Goal: Task Accomplishment & Management: Complete application form

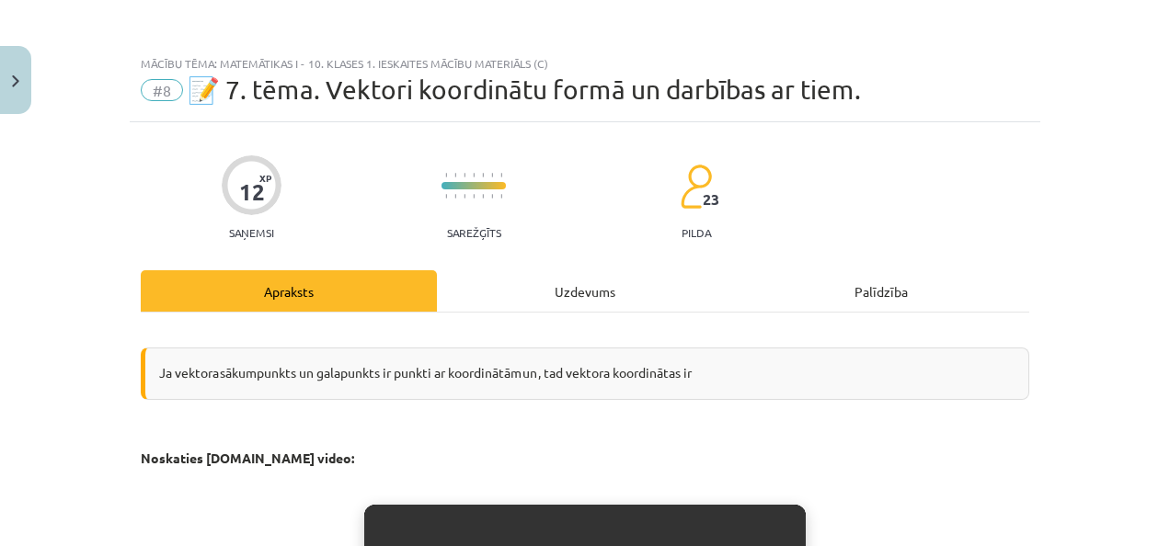
scroll to position [2883, 0]
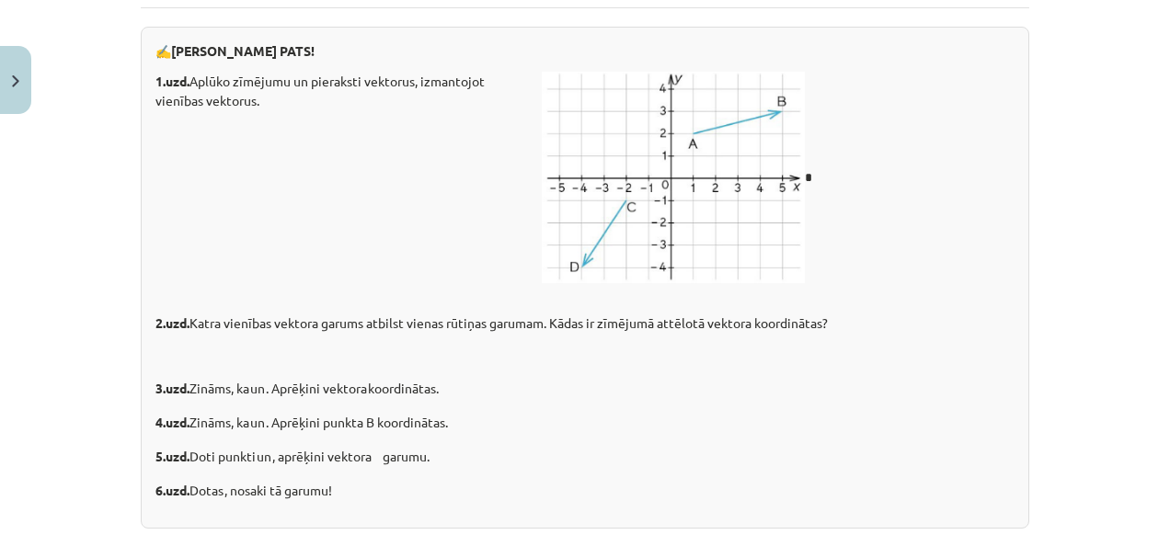
click at [836, 282] on div "1.uzd. Aplūko zīmējumu un pieraksti vektorus, izmantojot vienības vektorus. *" at bounding box center [584, 177] width 859 height 211
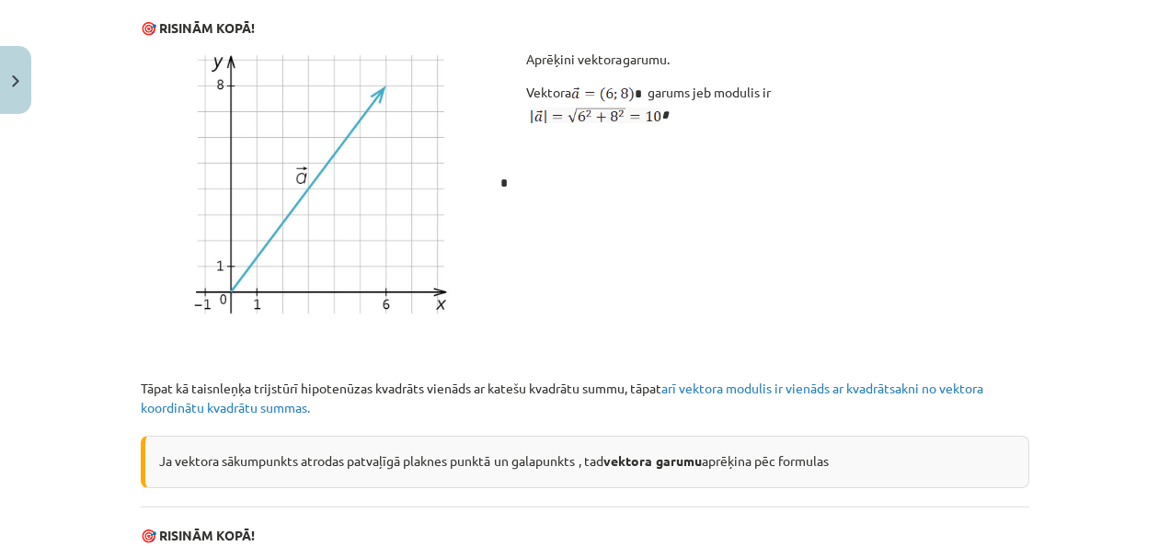
scroll to position [2097, 0]
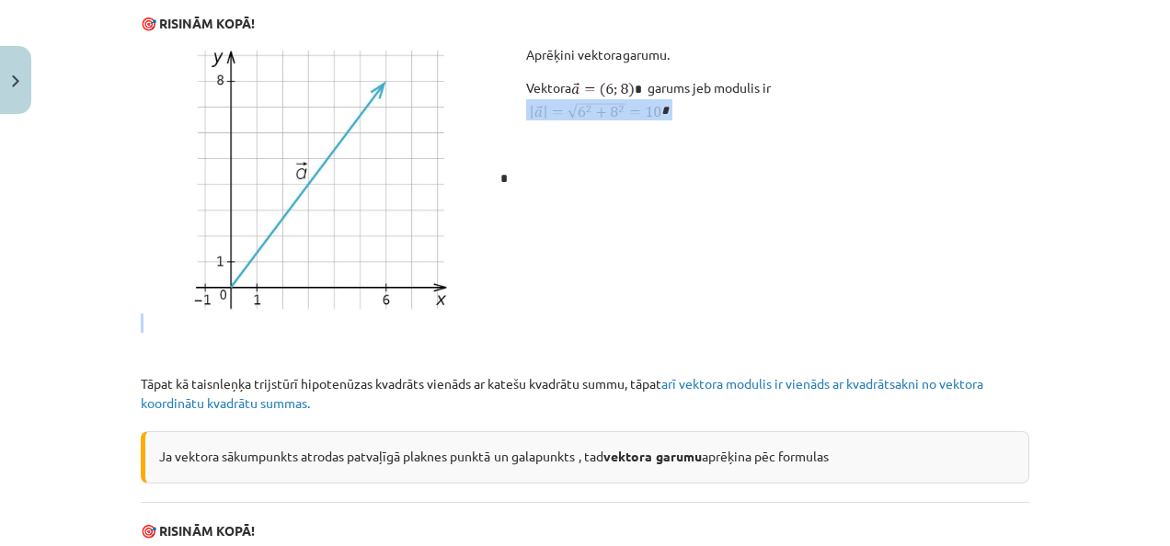
drag, startPoint x: 1154, startPoint y: 327, endPoint x: 1145, endPoint y: 369, distance: 43.1
click at [1145, 369] on div "Mācību tēma: Matemātikas i - 10. klases 1. ieskaites mācību materiāls (c) #8 📝 …" at bounding box center [585, 273] width 1170 height 546
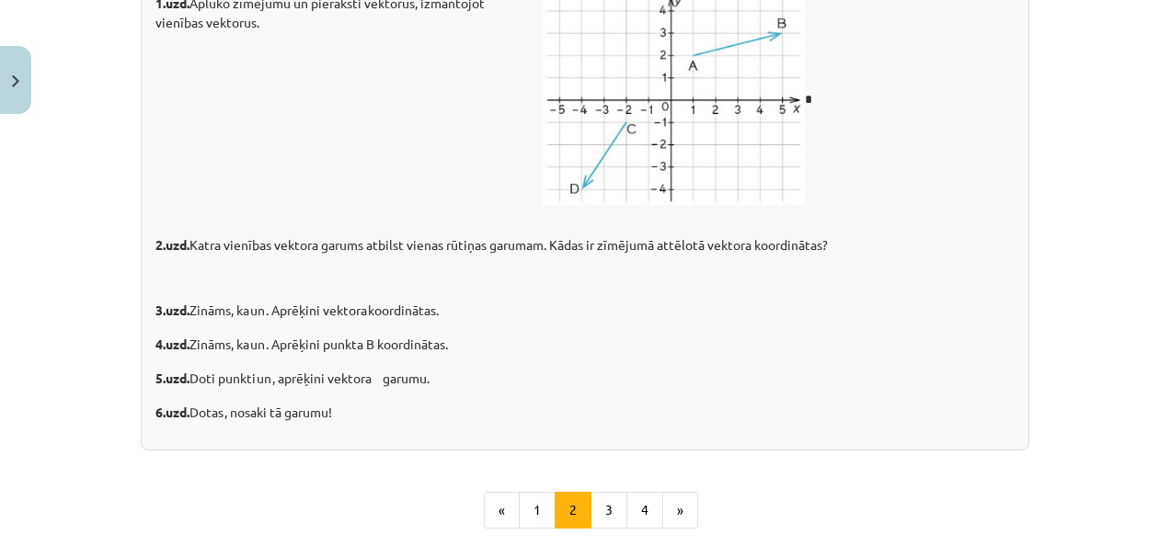
scroll to position [3207, 0]
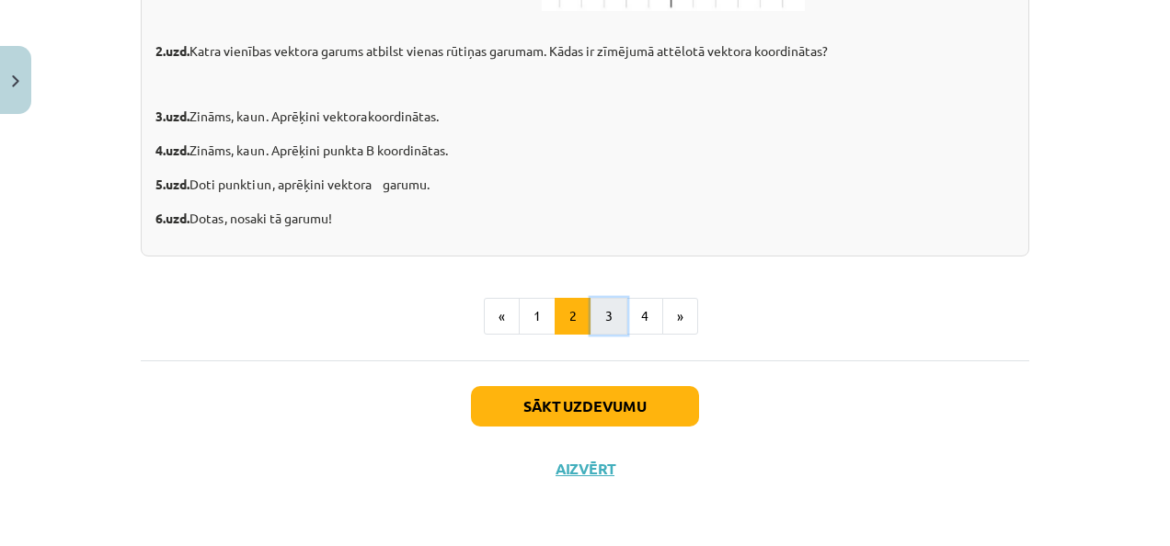
click at [611, 313] on button "3" at bounding box center [609, 316] width 37 height 37
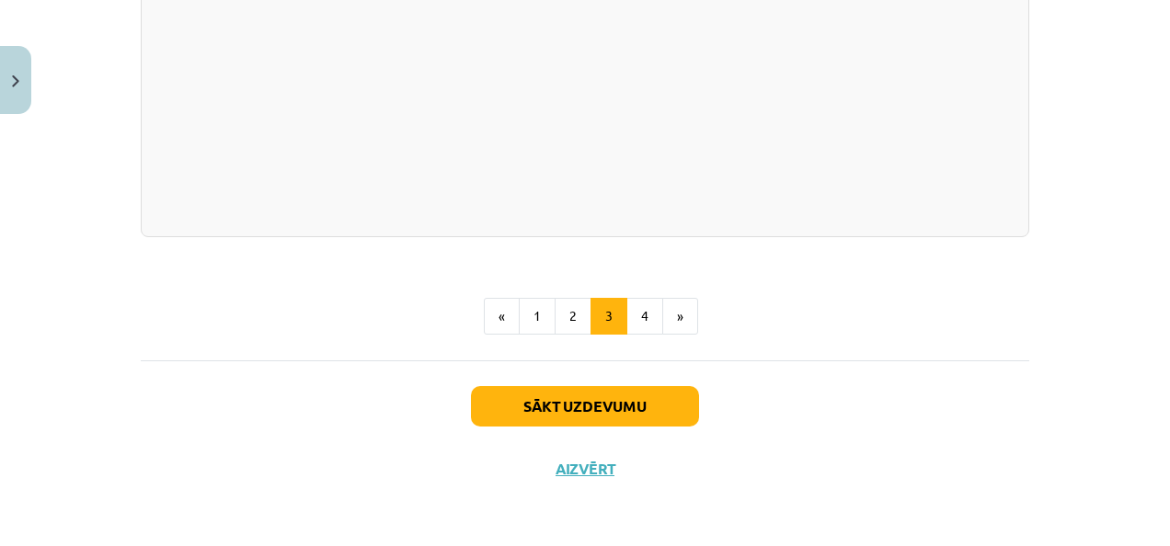
scroll to position [3819, 0]
click at [644, 316] on button "4" at bounding box center [645, 316] width 37 height 37
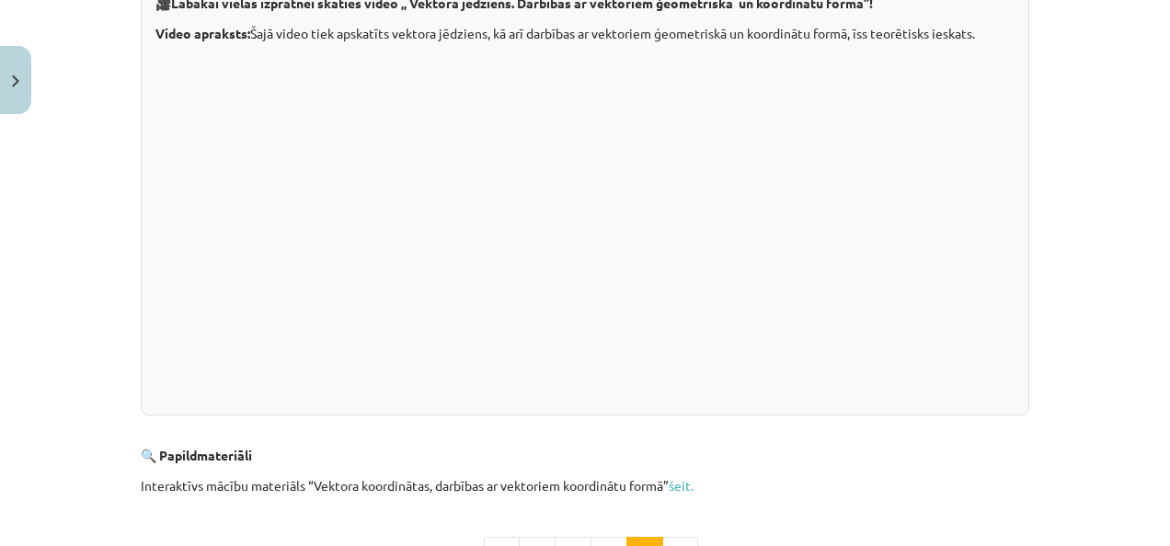
scroll to position [719, 0]
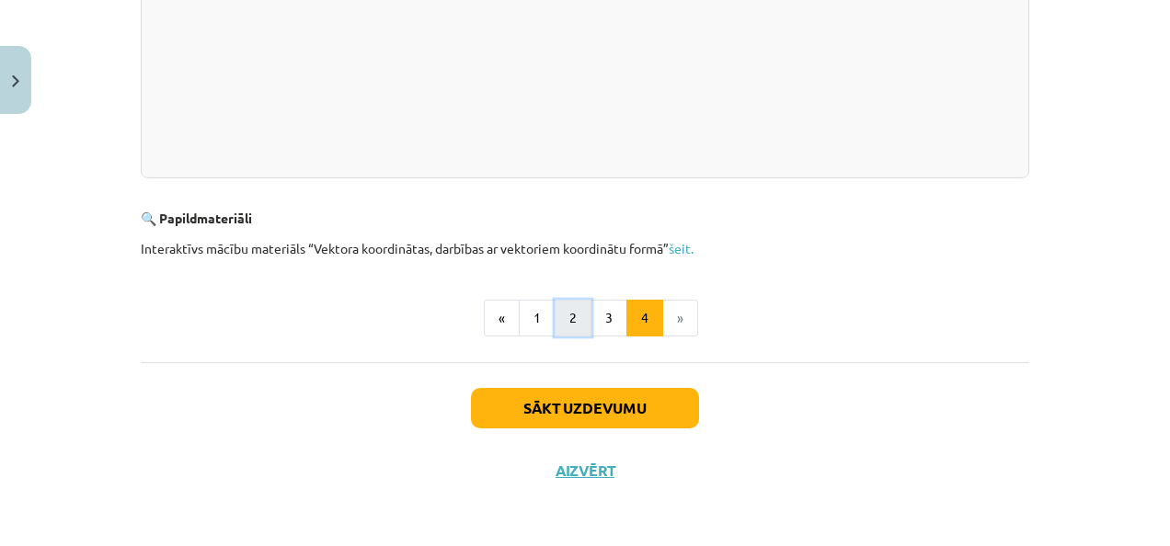
click at [559, 326] on button "2" at bounding box center [573, 318] width 37 height 37
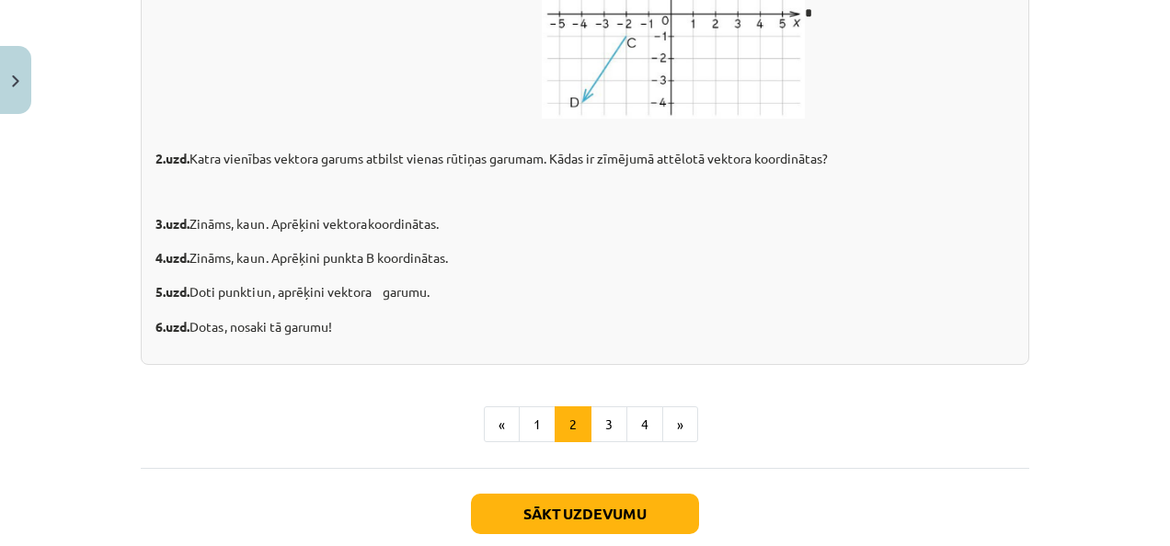
scroll to position [2926, 0]
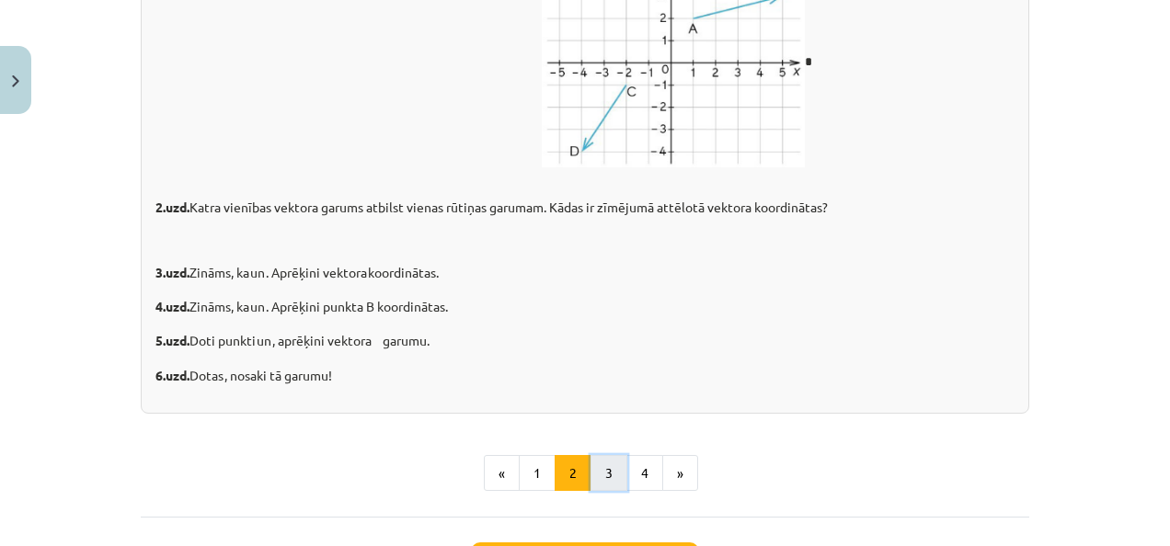
click at [591, 492] on button "3" at bounding box center [609, 473] width 37 height 37
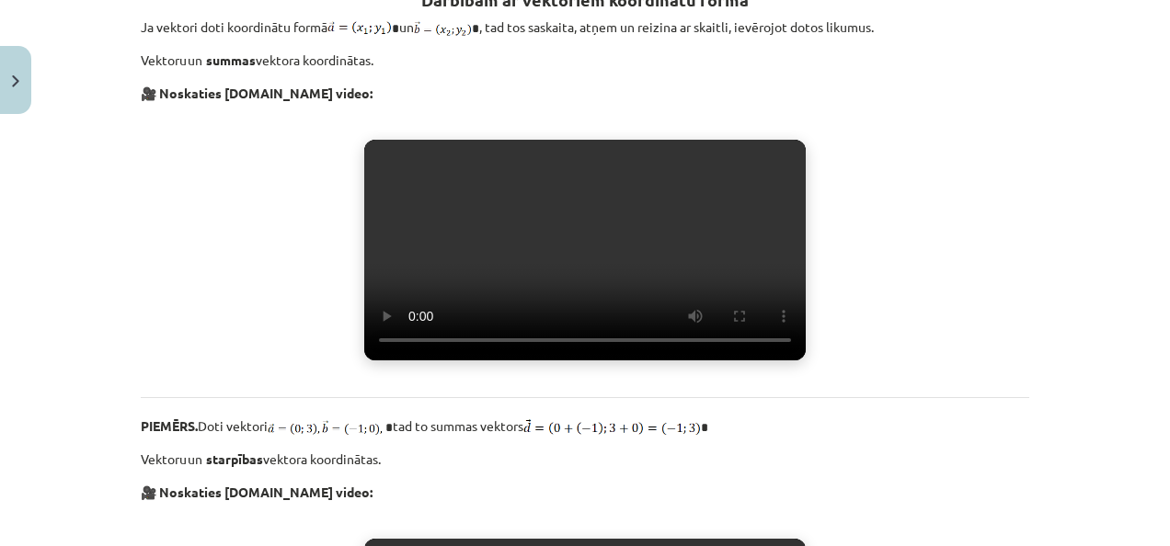
scroll to position [320, 0]
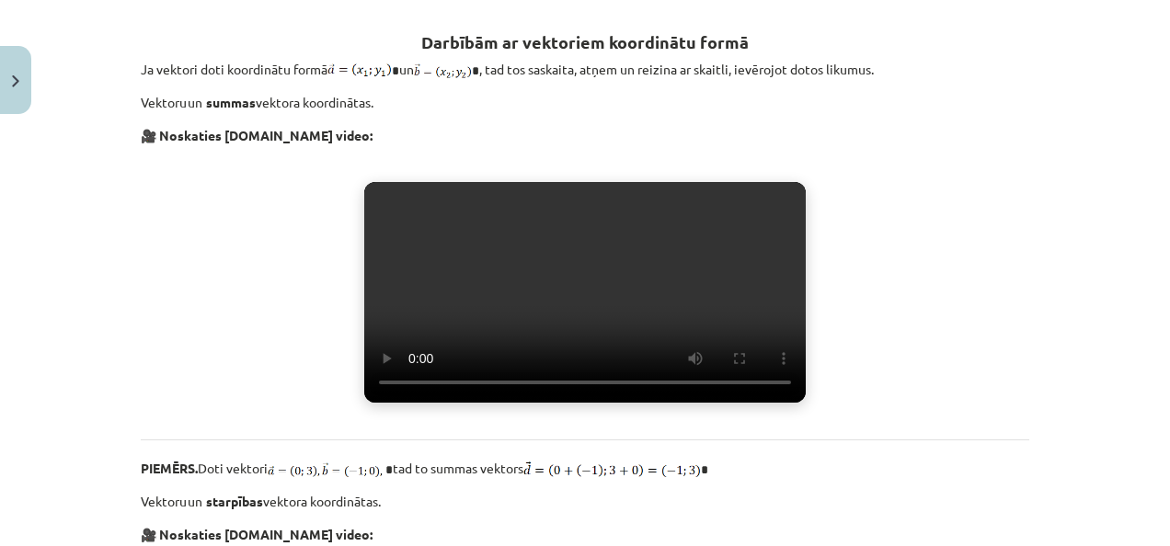
click at [657, 295] on video "Jūsu pārlūkprogramma neatbalsta video atskaņošanu." at bounding box center [585, 292] width 442 height 221
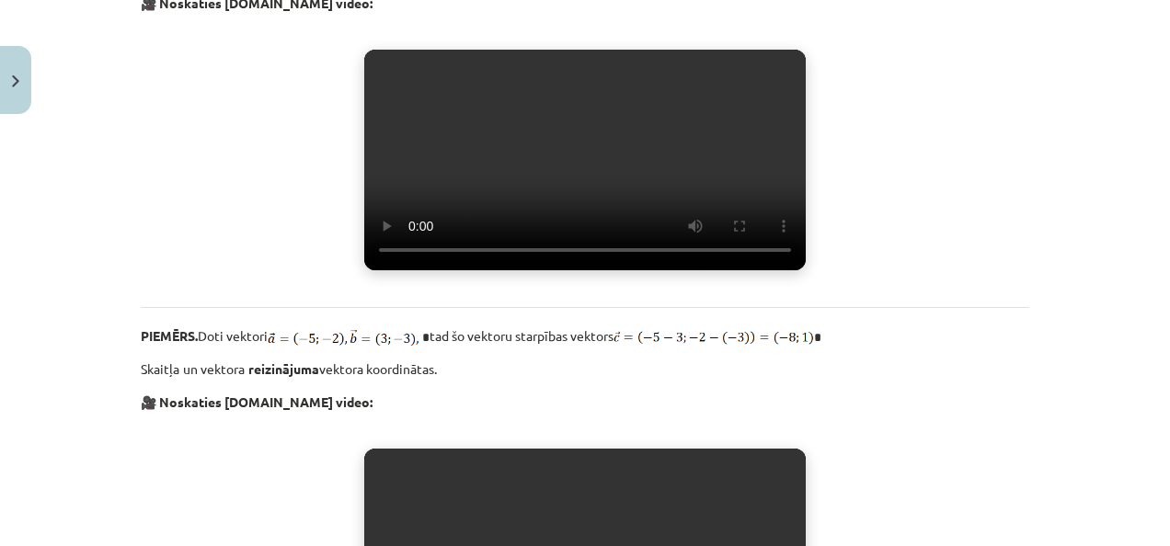
scroll to position [900, 0]
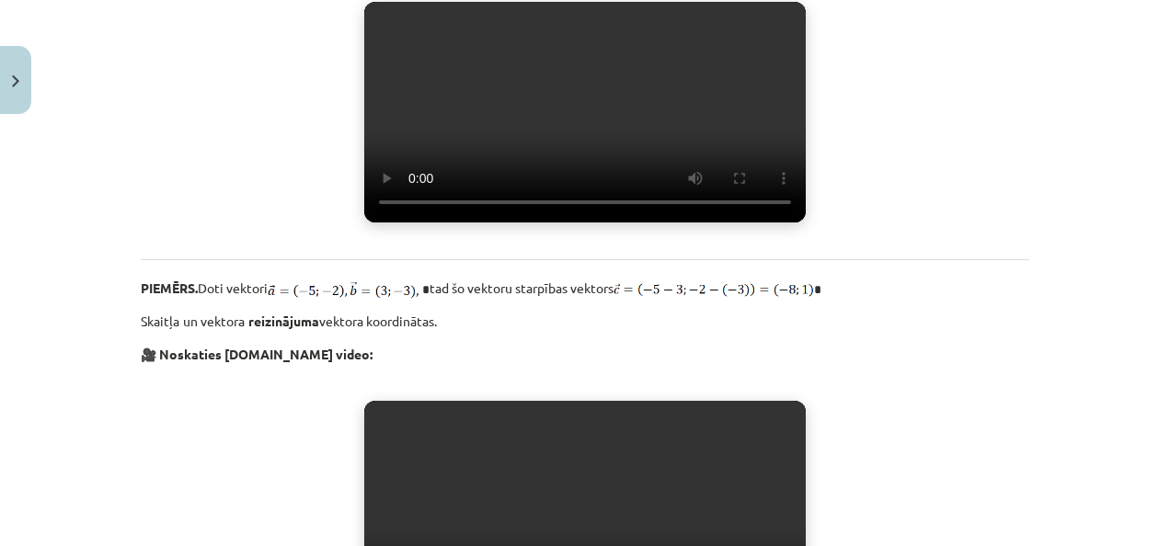
click at [537, 223] on video "Jūsu pārlūkprogramma neatbalsta video atskaņošanu." at bounding box center [585, 112] width 442 height 221
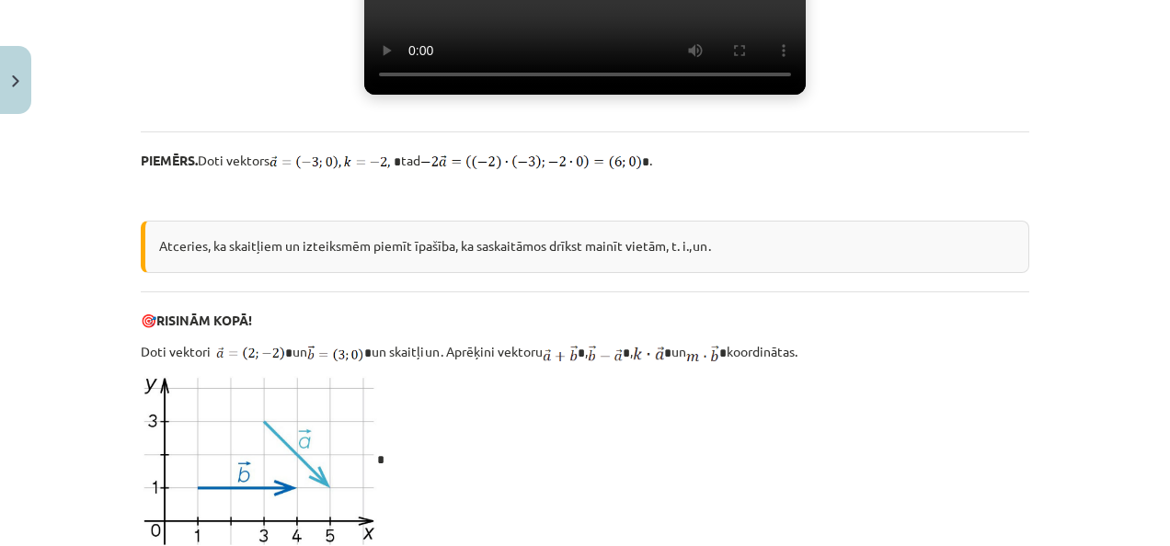
scroll to position [1421, 0]
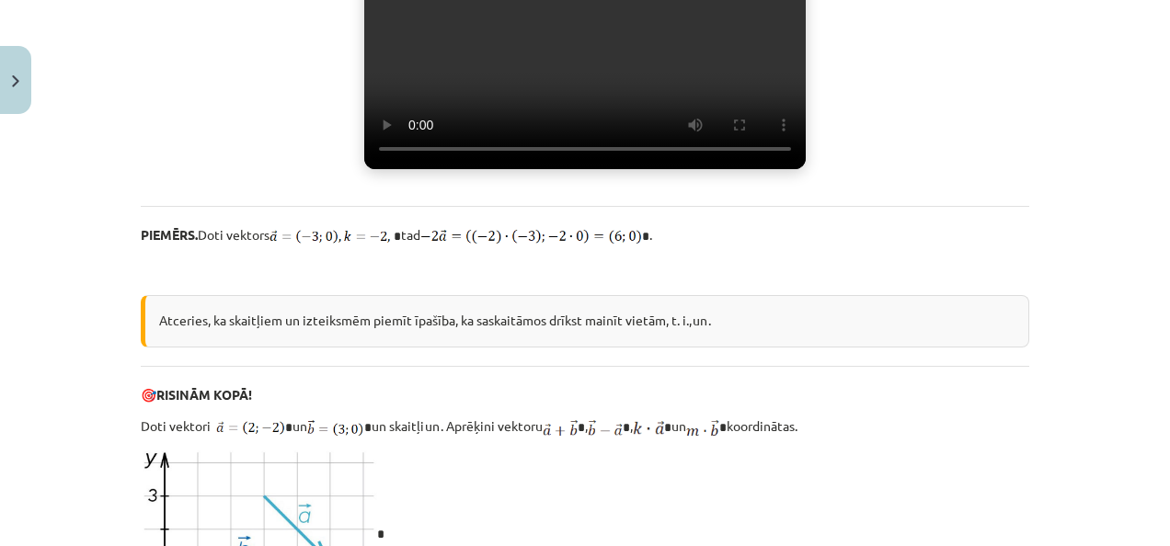
scroll to position [1374, 0]
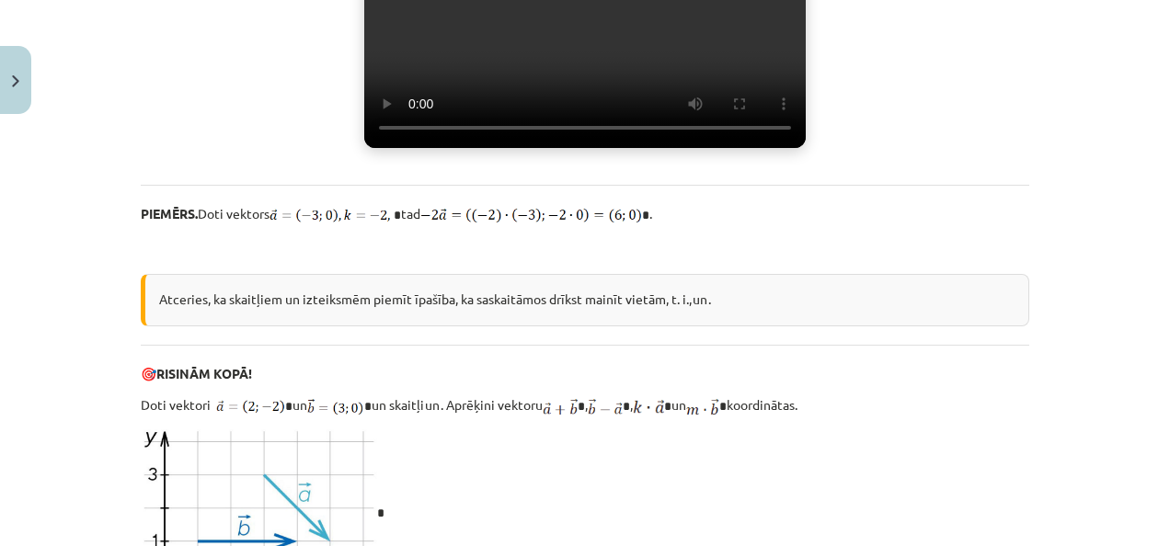
click at [563, 148] on video "Jūsu pārlūkprogramma neatbalsta video atskaņošanu." at bounding box center [585, 37] width 442 height 221
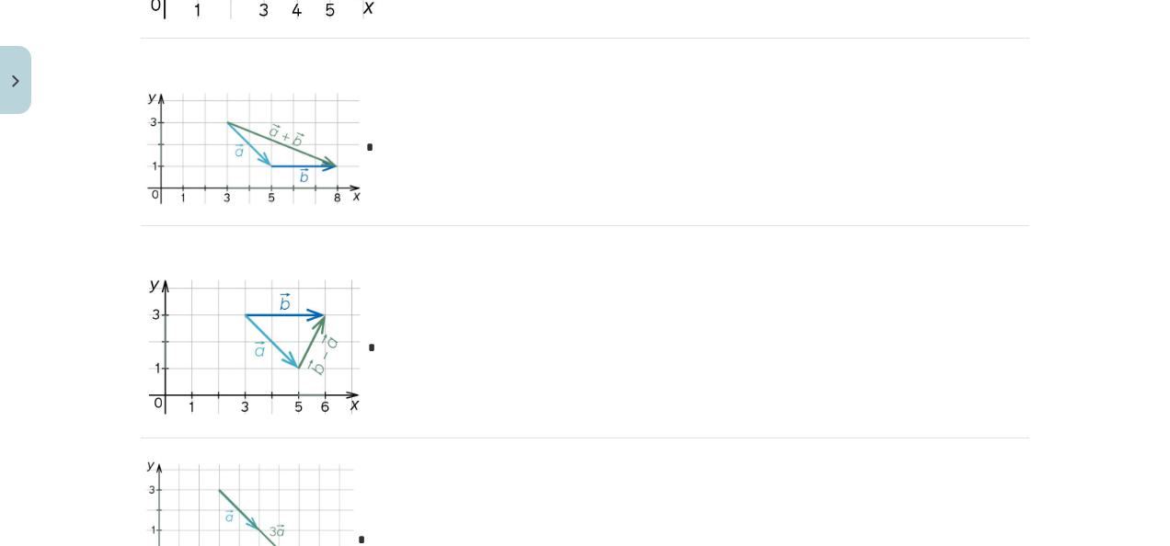
scroll to position [1959, 0]
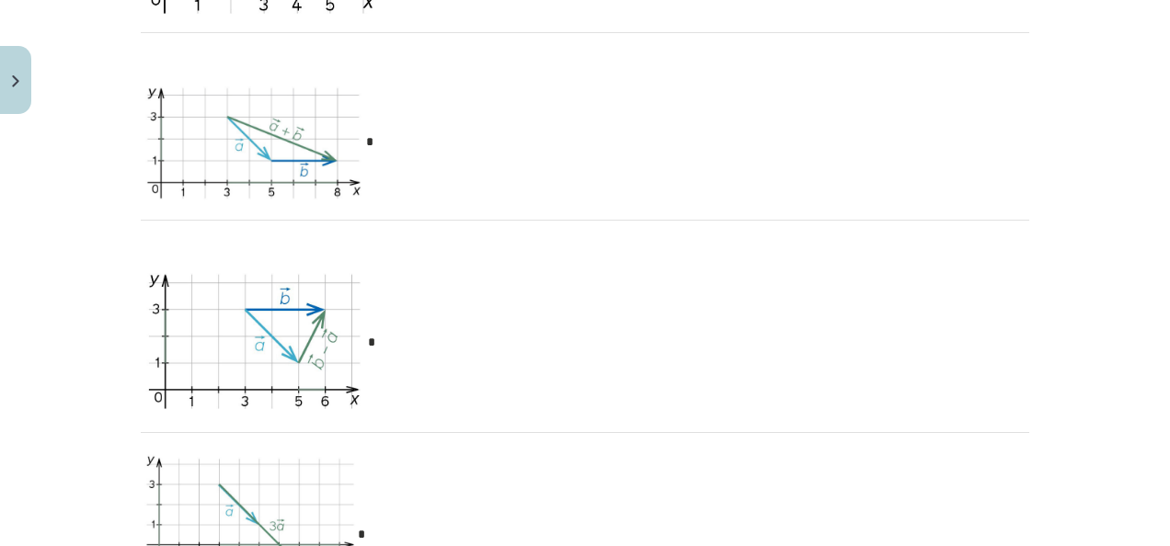
click at [747, 112] on div "Darbībām ar vektoriem koordinātu formā Ja vektori doti koordinātu formā * un * …" at bounding box center [585, 92] width 889 height 3443
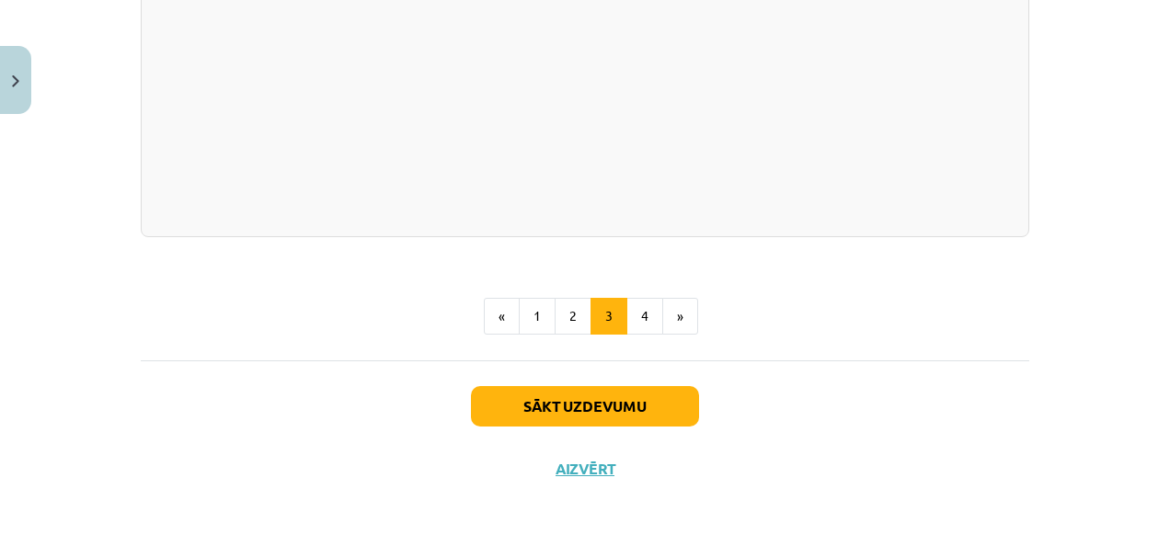
scroll to position [3622, 0]
click at [650, 335] on button "4" at bounding box center [645, 316] width 37 height 37
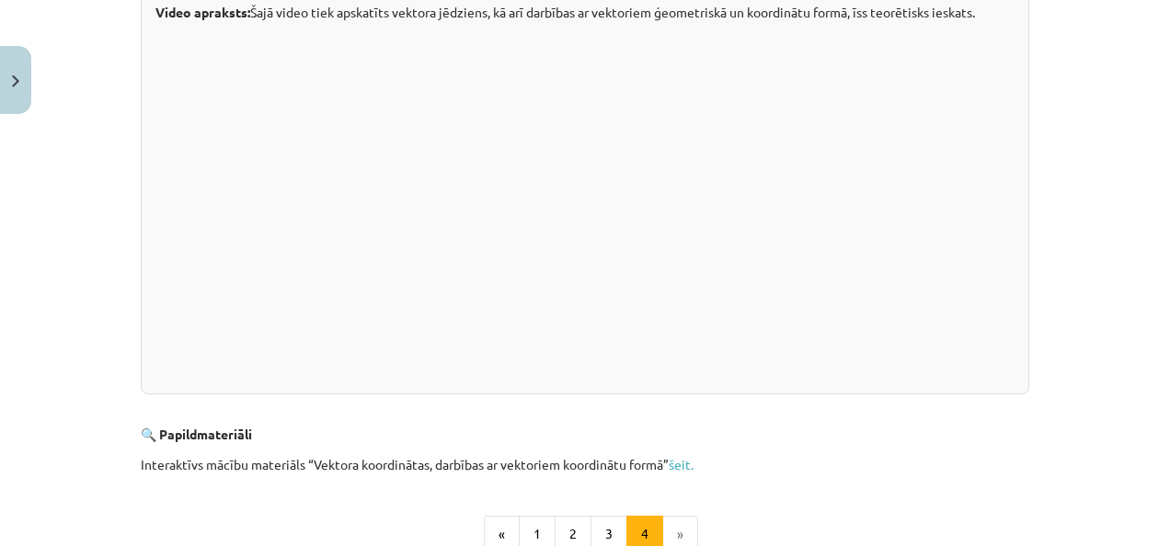
scroll to position [508, 0]
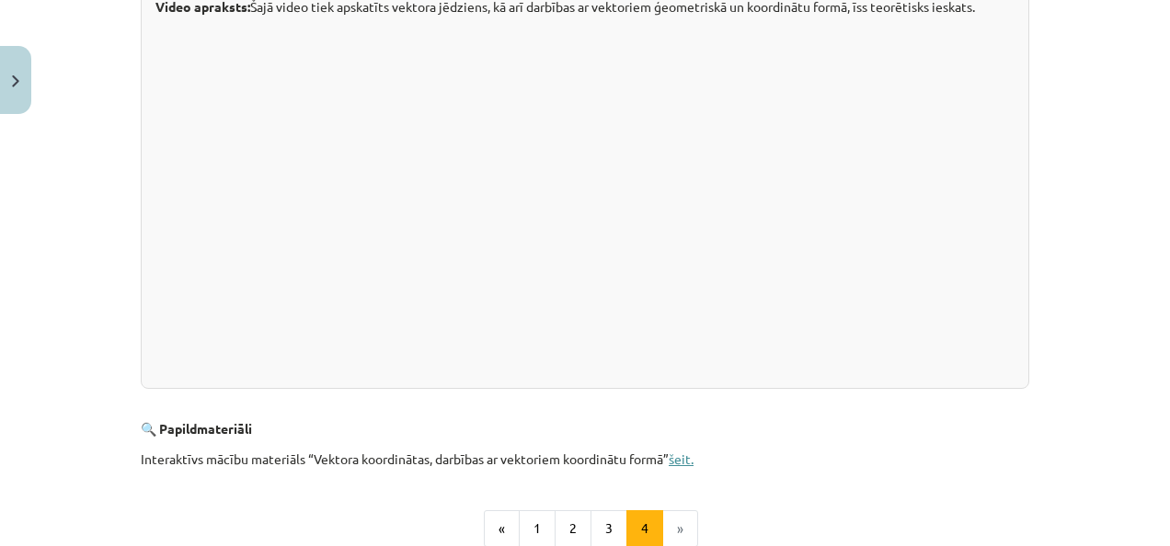
click at [690, 453] on link "šeit." at bounding box center [681, 459] width 25 height 17
click at [600, 532] on button "3" at bounding box center [609, 529] width 37 height 37
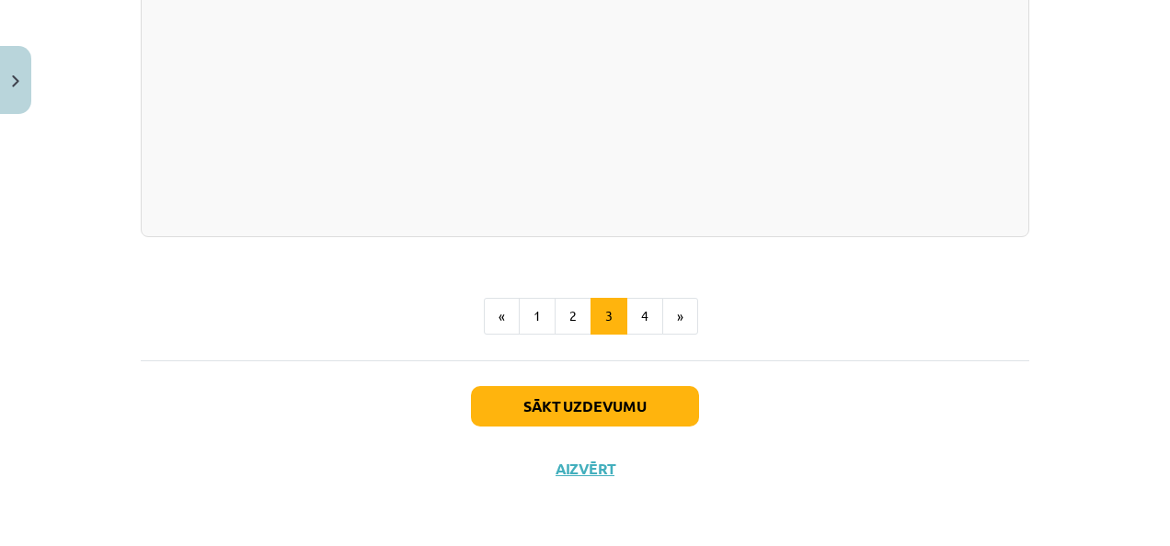
scroll to position [3670, 0]
click at [642, 335] on button "4" at bounding box center [645, 316] width 37 height 37
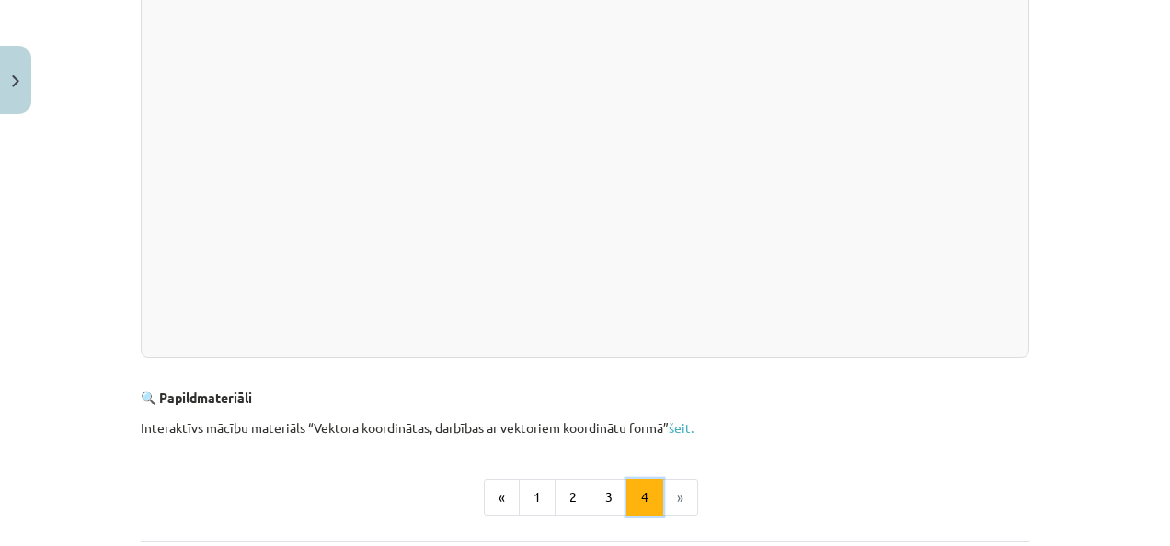
scroll to position [328, 0]
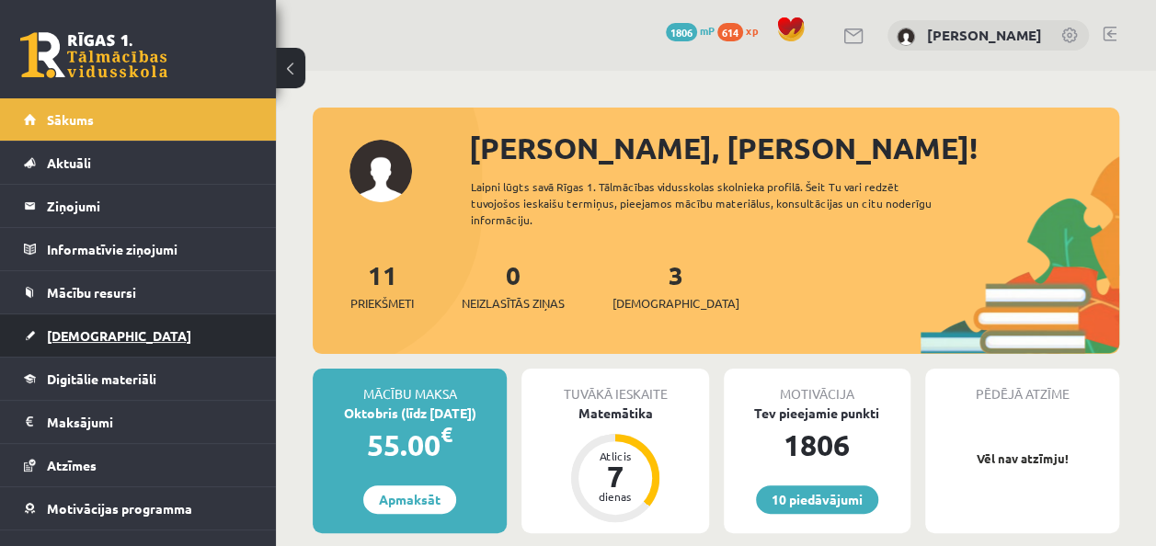
click at [103, 349] on link "[DEMOGRAPHIC_DATA]" at bounding box center [138, 336] width 229 height 42
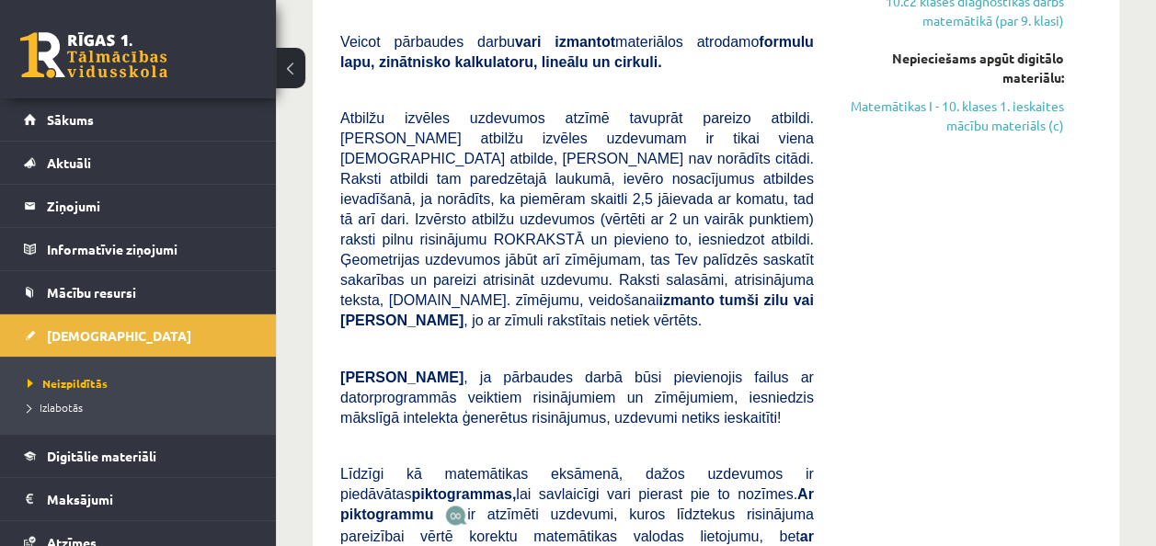
scroll to position [593, 0]
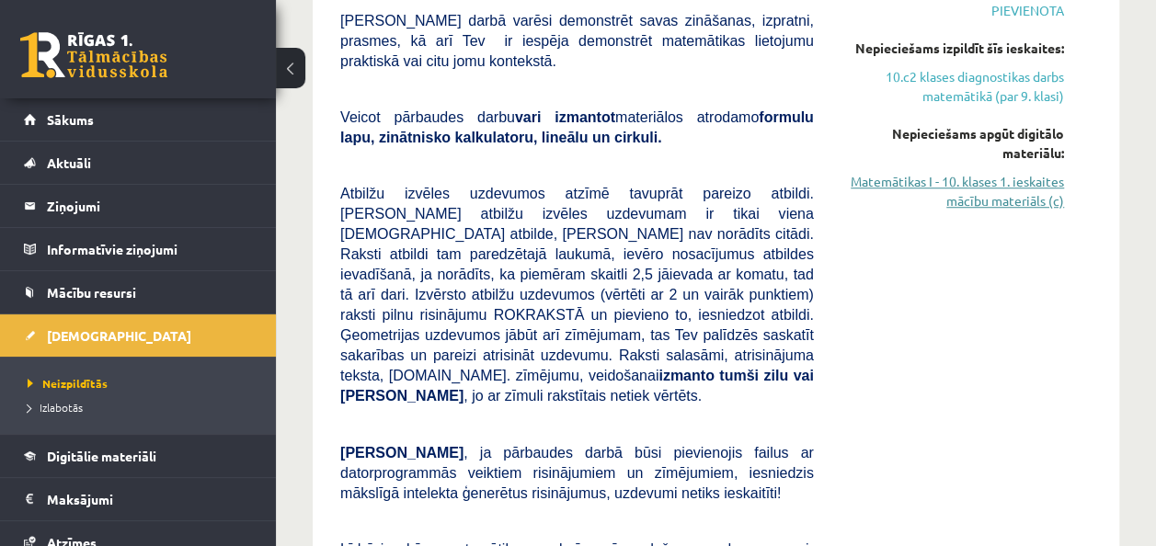
click at [992, 202] on link "Matemātikas I - 10. klases 1. ieskaites mācību materiāls (c)" at bounding box center [953, 191] width 223 height 39
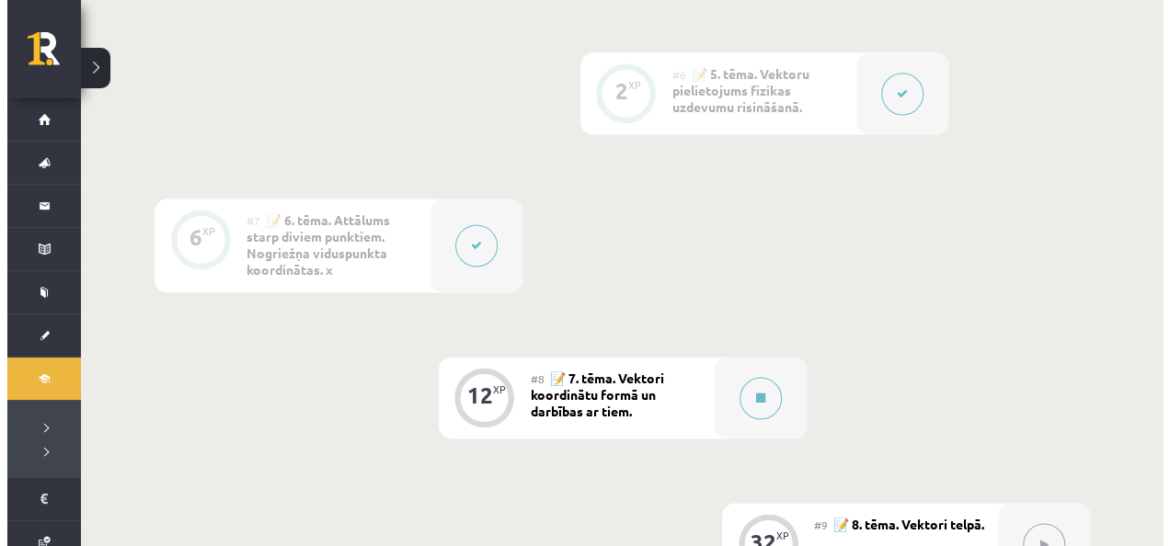
scroll to position [1207, 0]
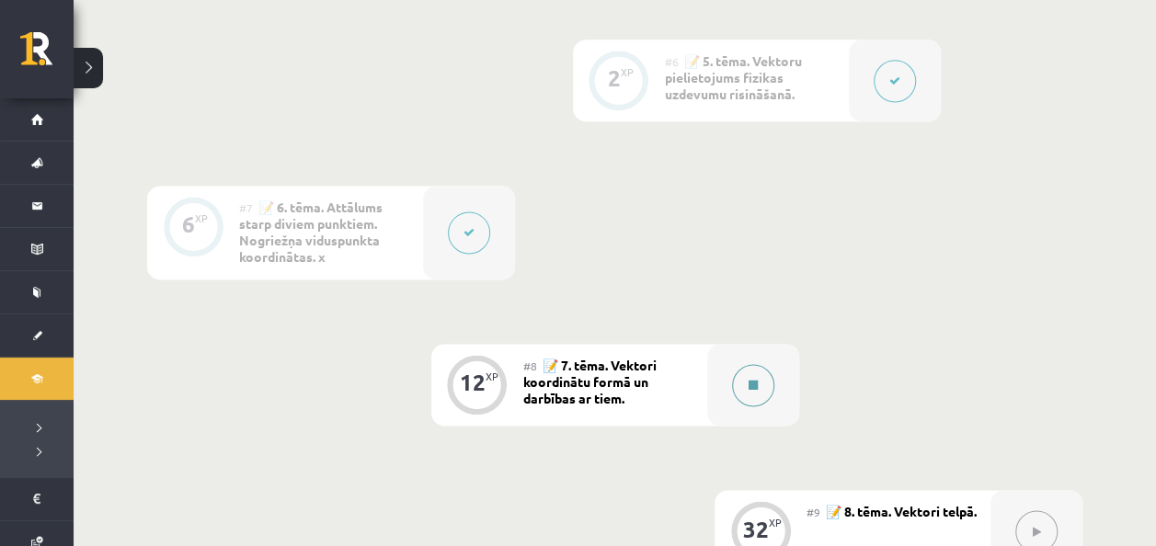
click at [755, 377] on button at bounding box center [753, 385] width 42 height 42
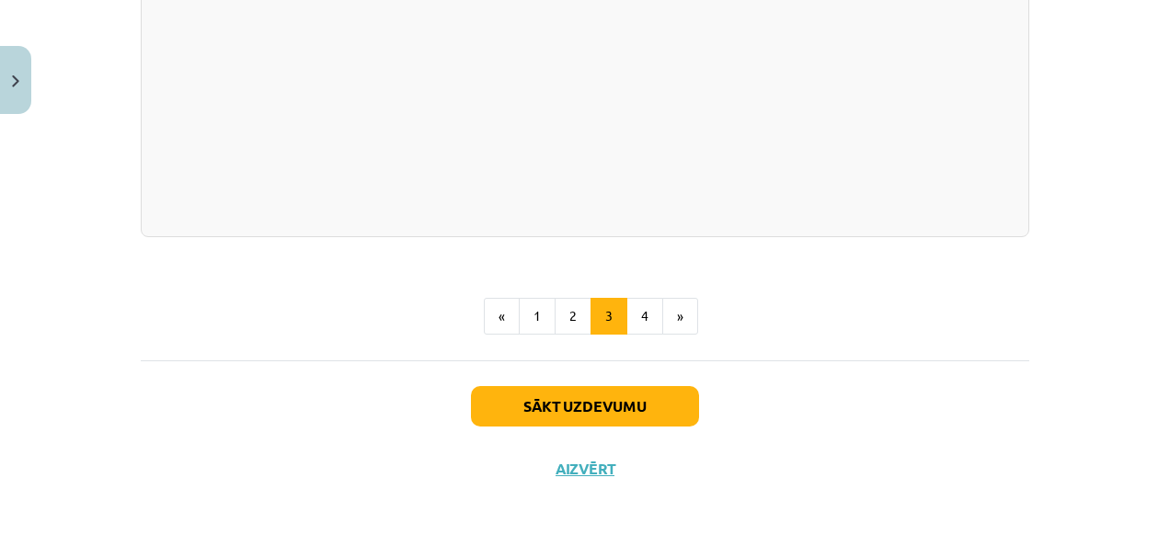
scroll to position [3819, 0]
click at [643, 316] on button "4" at bounding box center [645, 316] width 37 height 37
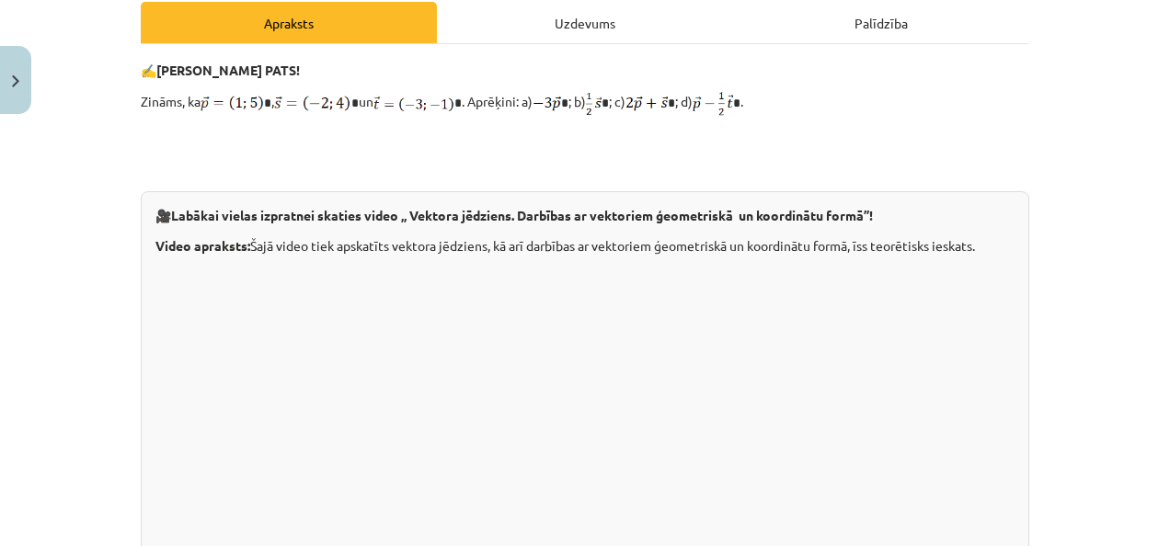
scroll to position [184, 0]
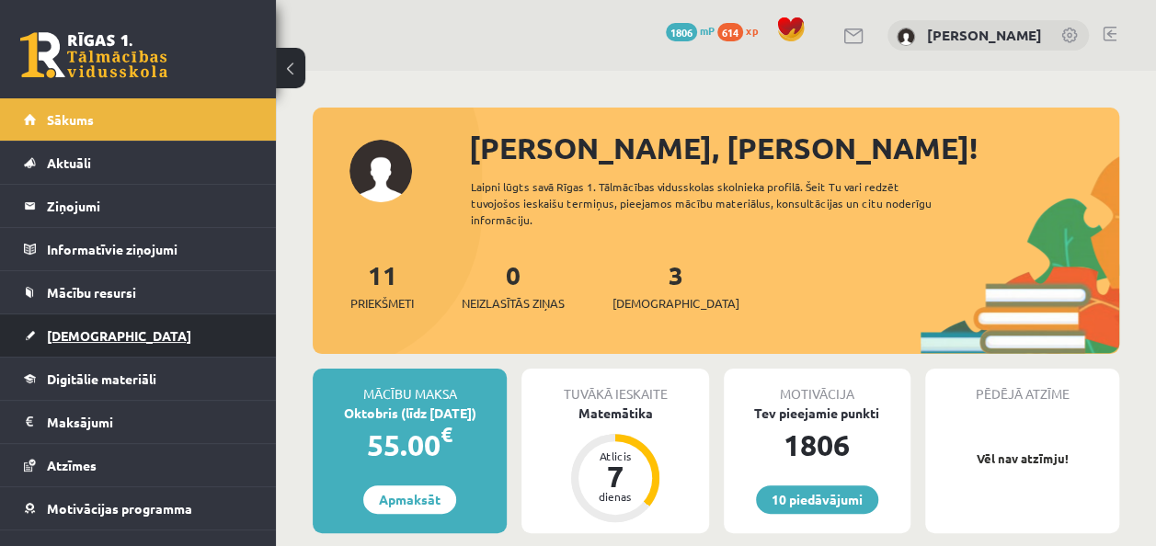
click at [88, 348] on link "[DEMOGRAPHIC_DATA]" at bounding box center [138, 336] width 229 height 42
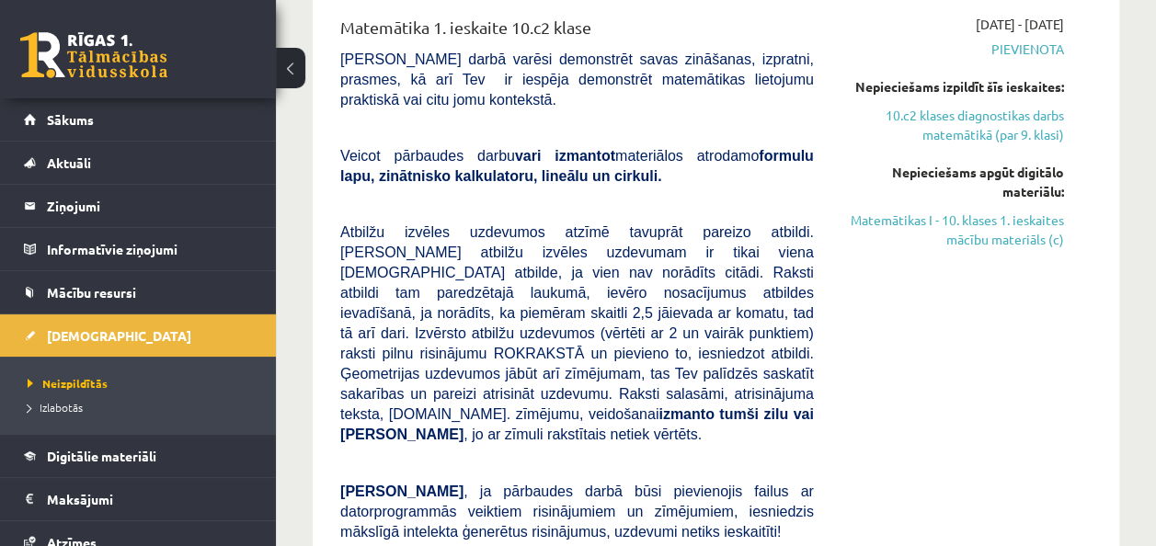
scroll to position [593, 0]
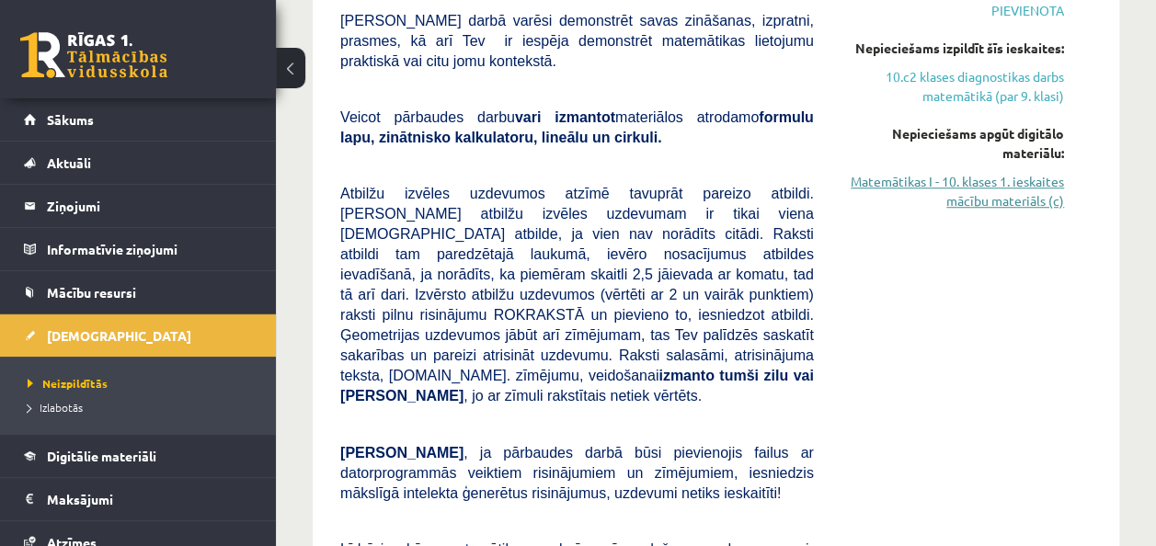
click at [1003, 202] on link "Matemātikas I - 10. klases 1. ieskaites mācību materiāls (c)" at bounding box center [953, 191] width 223 height 39
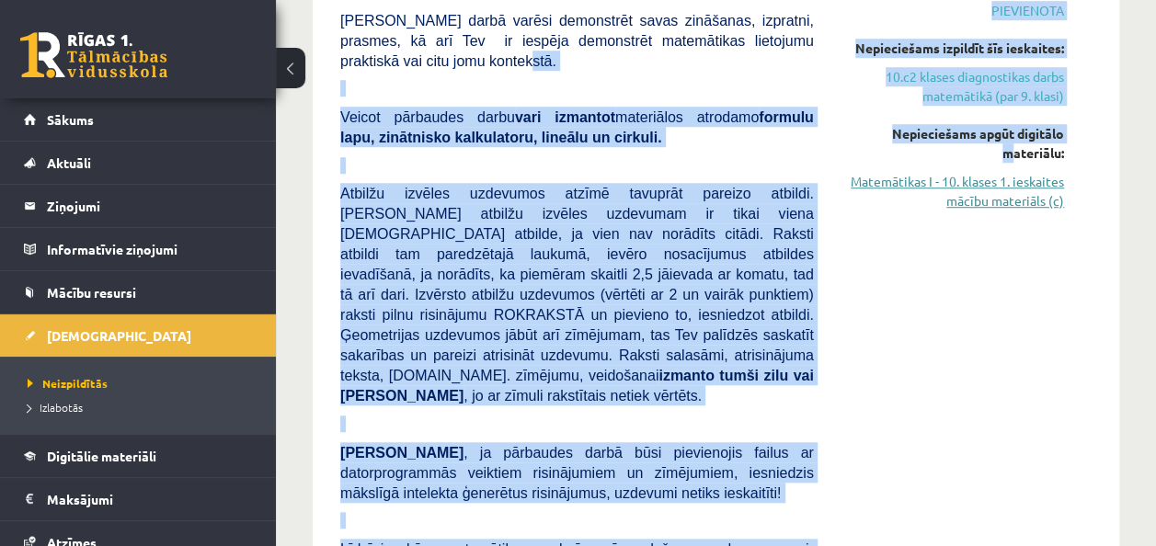
drag, startPoint x: 816, startPoint y: 63, endPoint x: 927, endPoint y: 186, distance: 166.1
click at [927, 186] on div "Matemātika 1. ieskaite 10.c2 klase Pārbaudes darbā varēsi demonstrēt savas zinā…" at bounding box center [703, 368] width 752 height 784
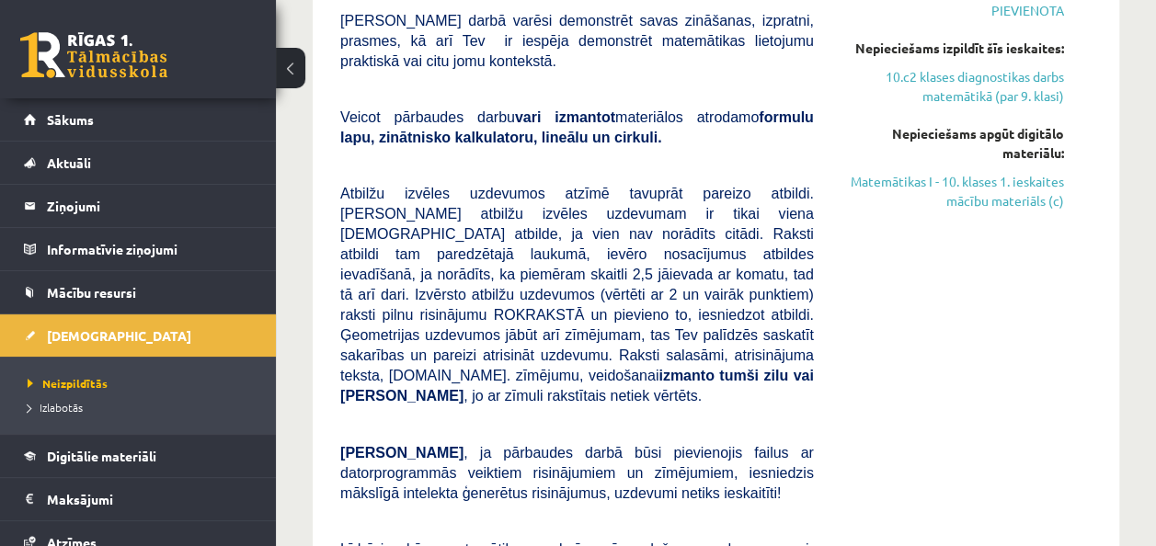
click at [1003, 357] on div "2025-10-01 - 2025-10-15 Pievienota Nepieciešams izpildīt šīs ieskaites: 10.c2 k…" at bounding box center [953, 368] width 250 height 784
click at [1001, 190] on link "Matemātikas I - 10. klases 1. ieskaites mācību materiāls (c)" at bounding box center [953, 191] width 223 height 39
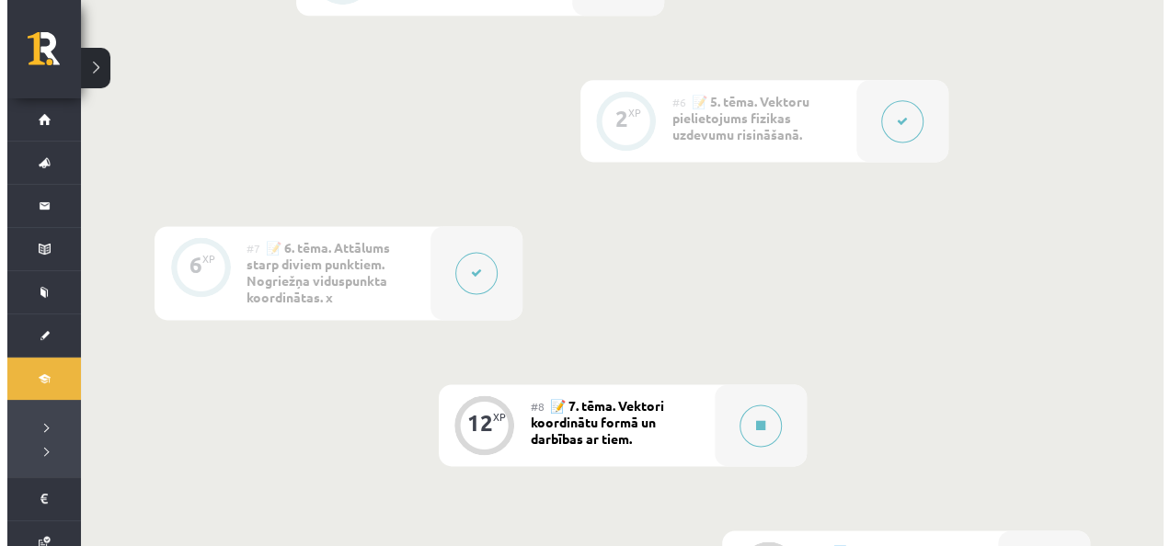
scroll to position [1279, 0]
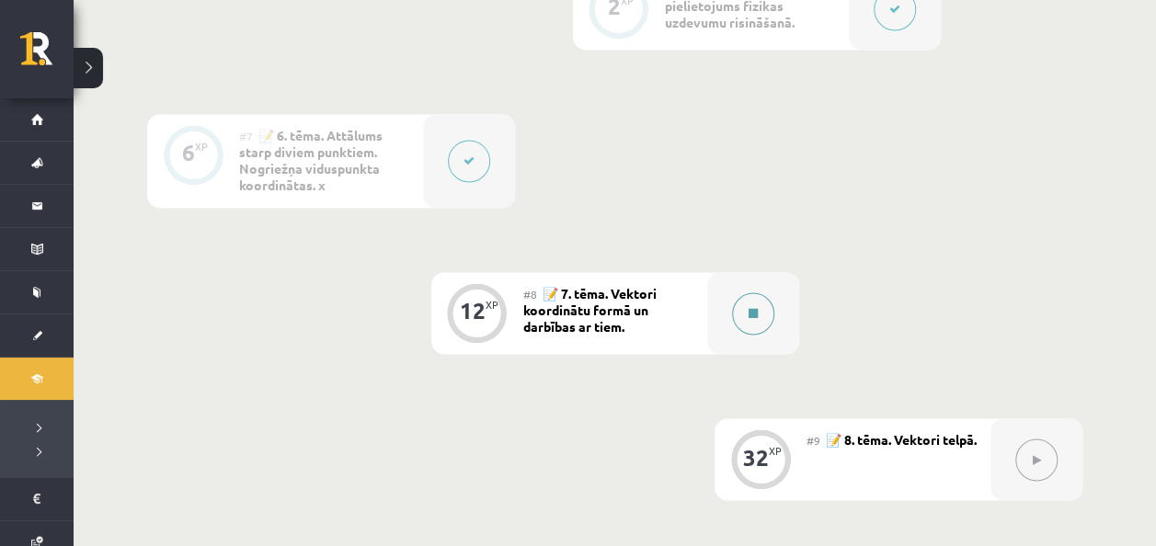
click at [761, 325] on button at bounding box center [753, 314] width 42 height 42
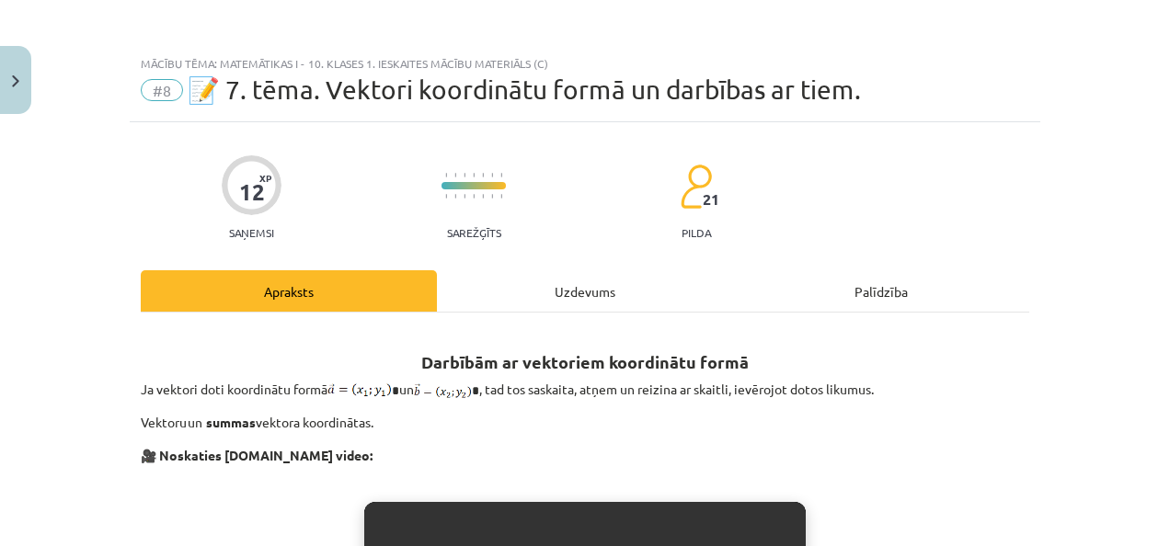
click at [602, 301] on div "Uzdevums" at bounding box center [585, 290] width 296 height 41
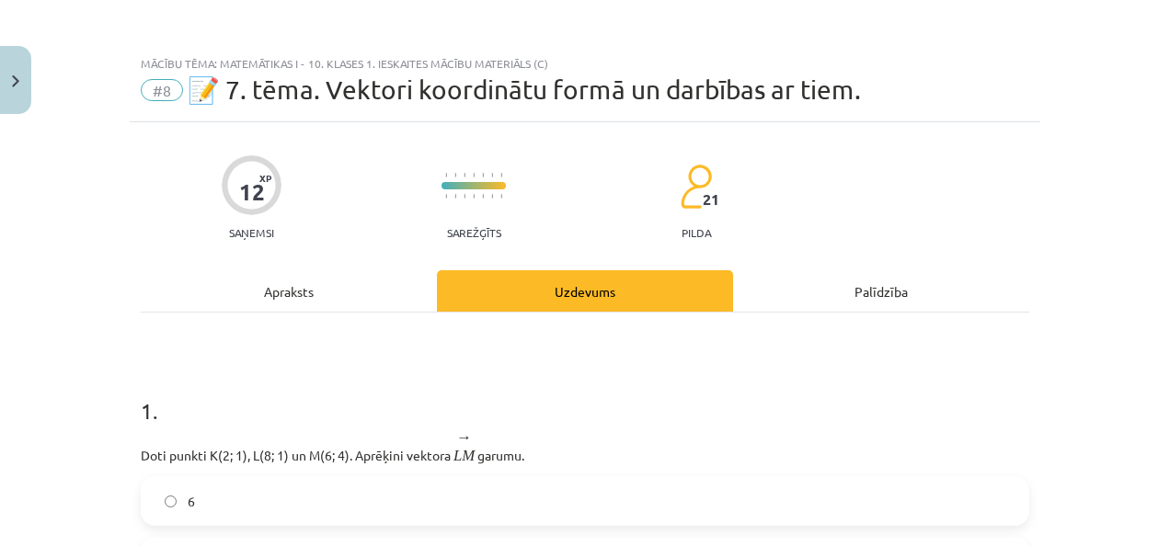
scroll to position [46, 0]
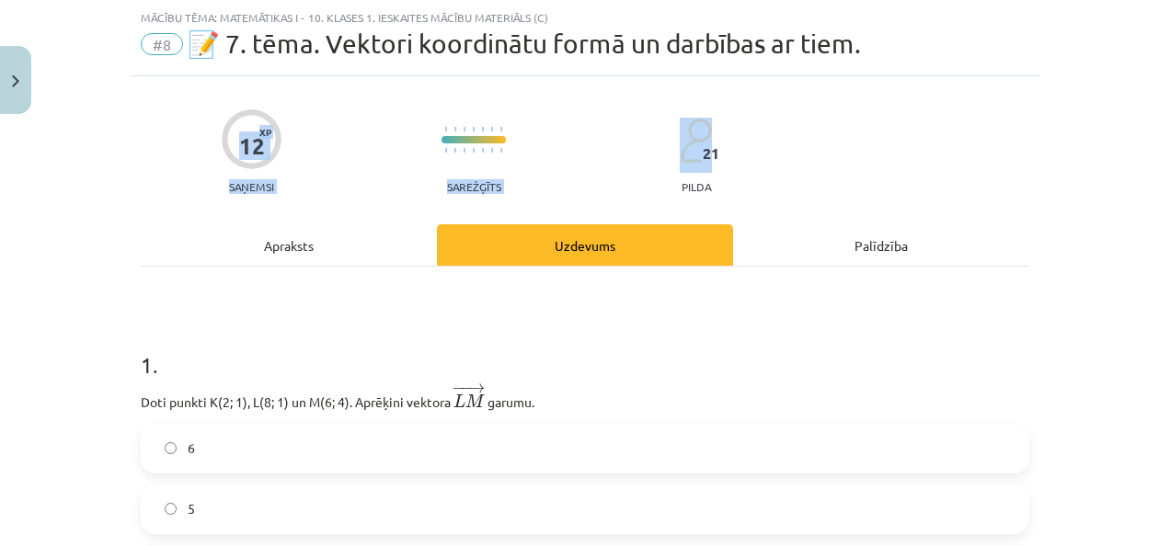
drag, startPoint x: 1156, startPoint y: 51, endPoint x: 1158, endPoint y: 78, distance: 27.7
click at [1156, 78] on div "Mācību tēma: Matemātikas i - 10. klases 1. ieskaites mācību materiāls (c) #8 📝 …" at bounding box center [585, 273] width 1170 height 546
drag, startPoint x: 1158, startPoint y: 78, endPoint x: 1034, endPoint y: 205, distance: 177.6
click at [1034, 205] on div "Mācību tēma: Matemātikas i - 10. klases 1. ieskaites mācību materiāls (c) #8 📝 …" at bounding box center [585, 273] width 1170 height 546
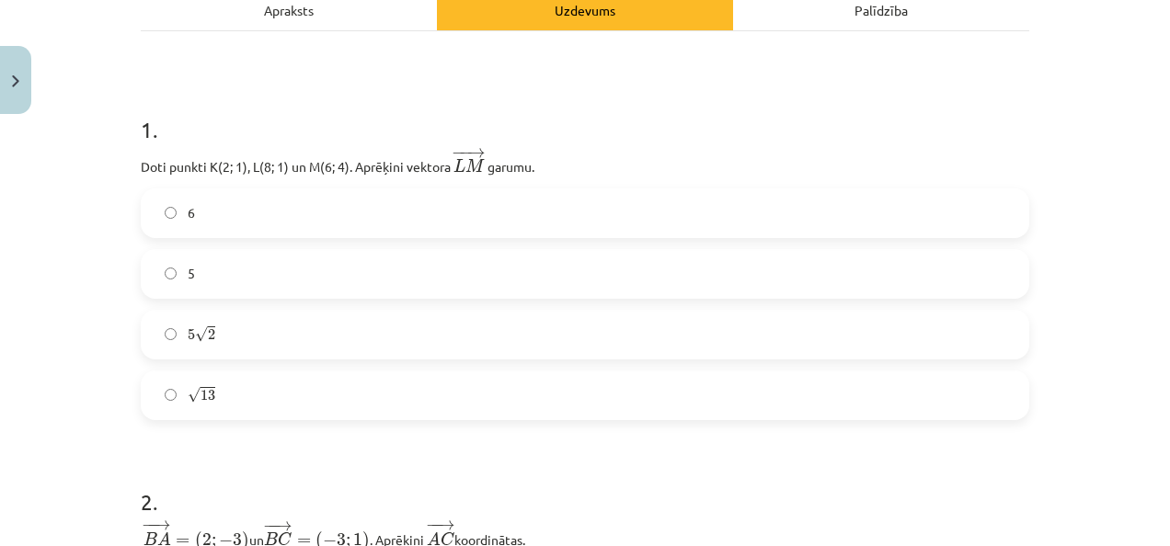
scroll to position [289, 0]
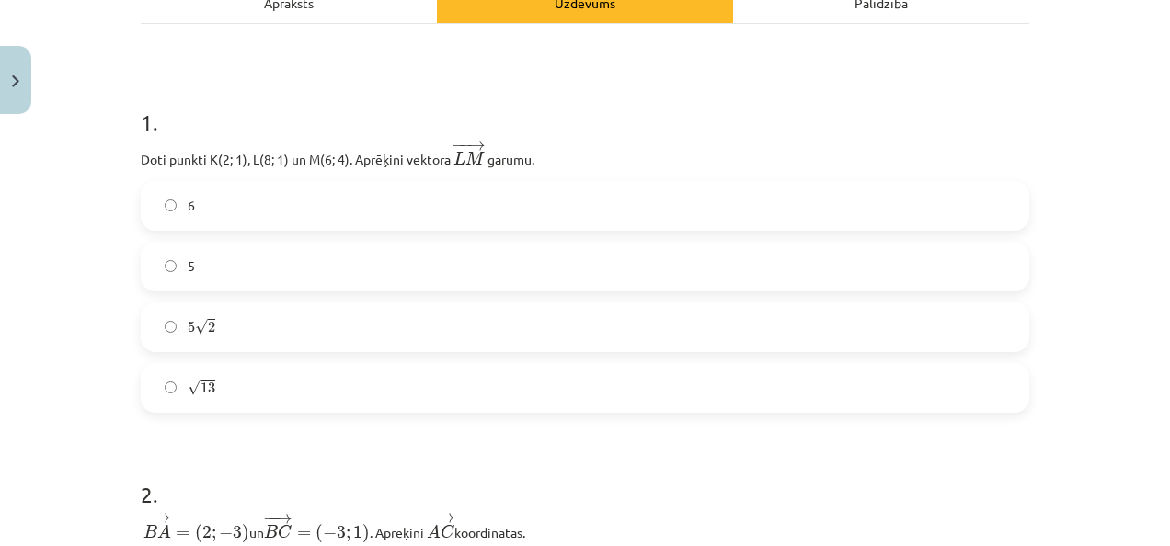
click at [265, 397] on label "√ 13 13" at bounding box center [585, 388] width 885 height 46
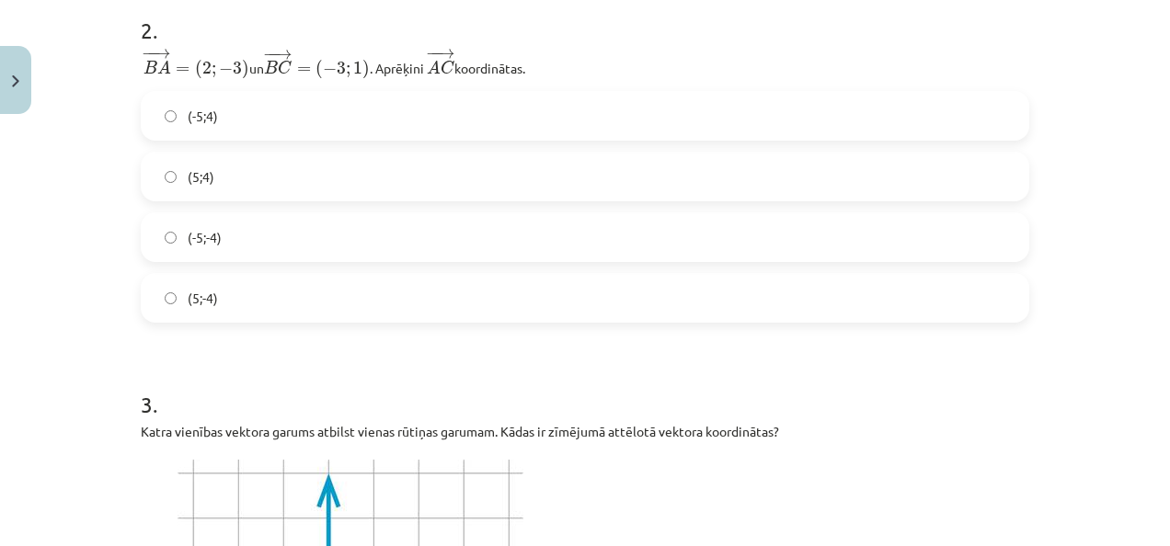
scroll to position [769, 0]
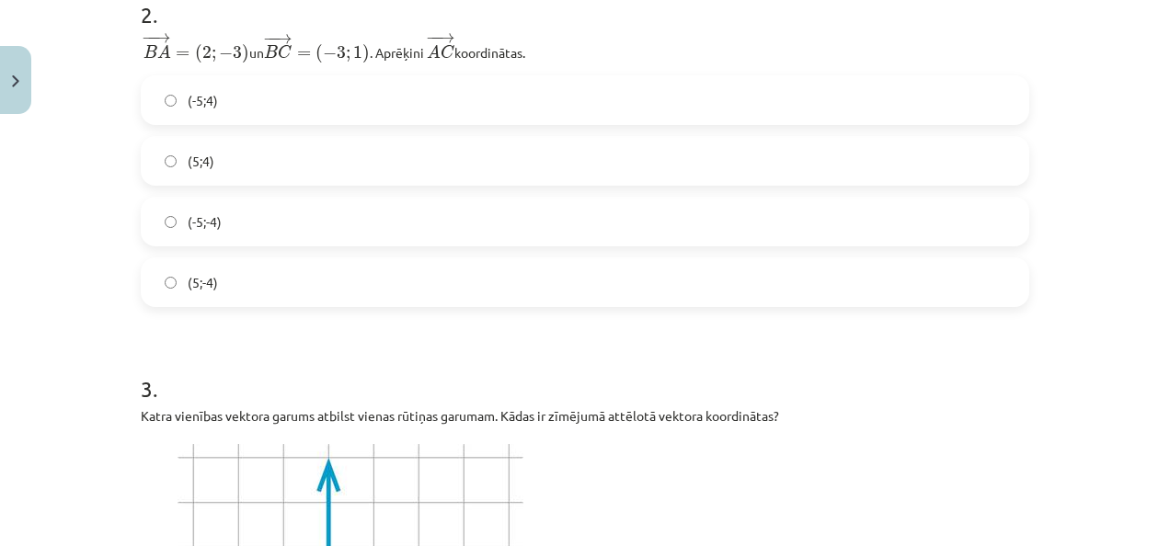
click at [265, 107] on label "(-5;4)" at bounding box center [585, 100] width 885 height 46
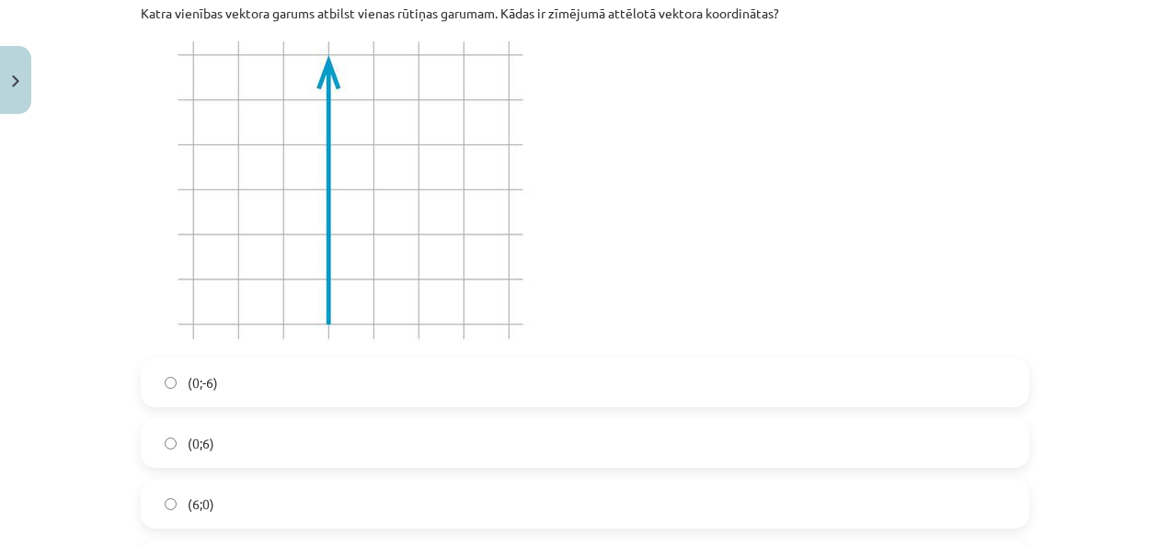
scroll to position [1187, 0]
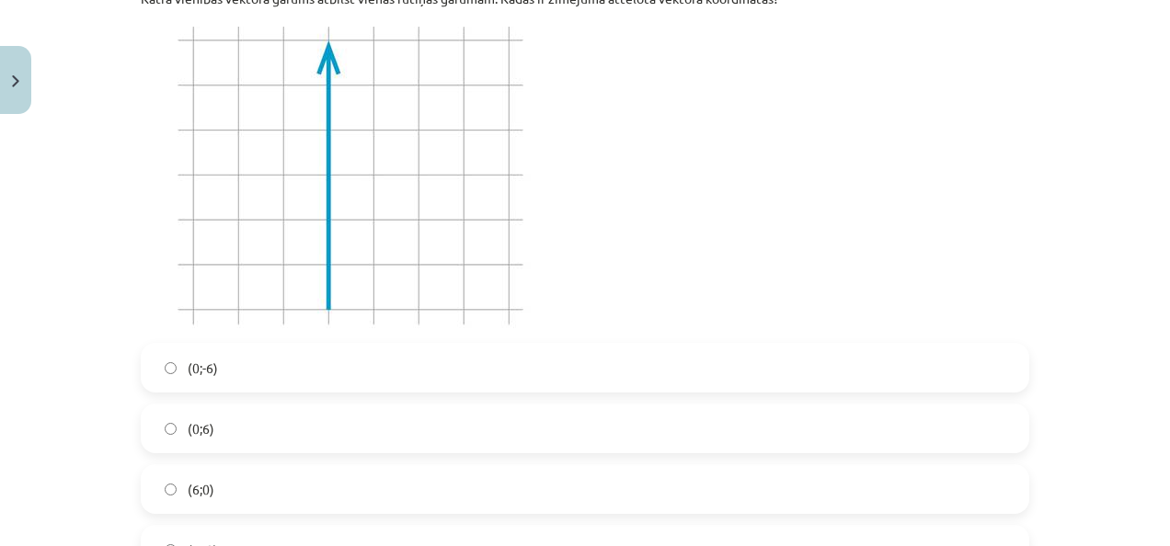
click at [381, 428] on label "(0;6)" at bounding box center [585, 429] width 885 height 46
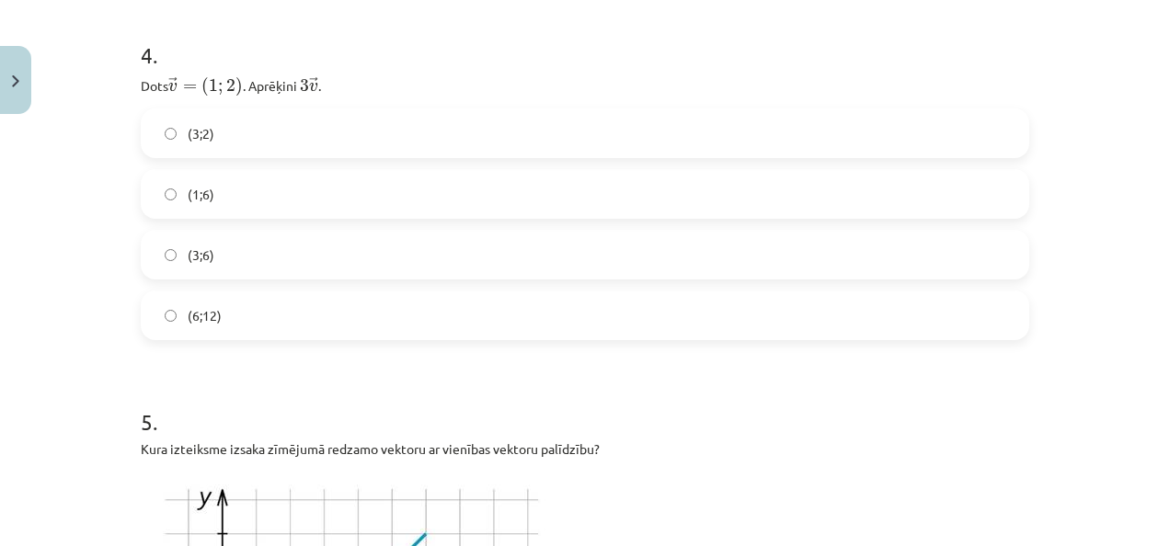
scroll to position [1796, 0]
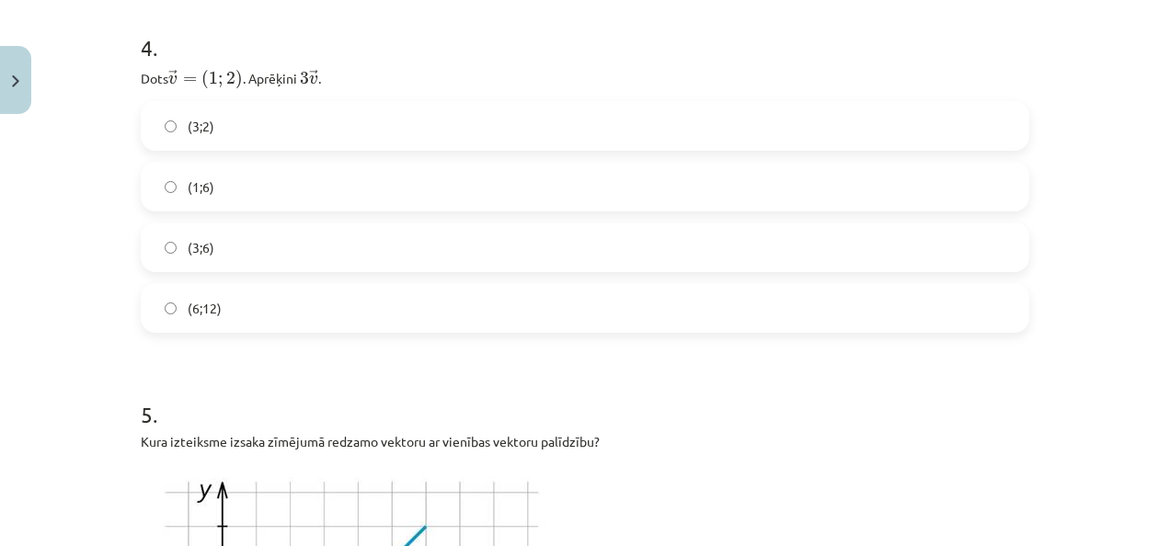
click at [267, 258] on label "(3;6)" at bounding box center [585, 247] width 885 height 46
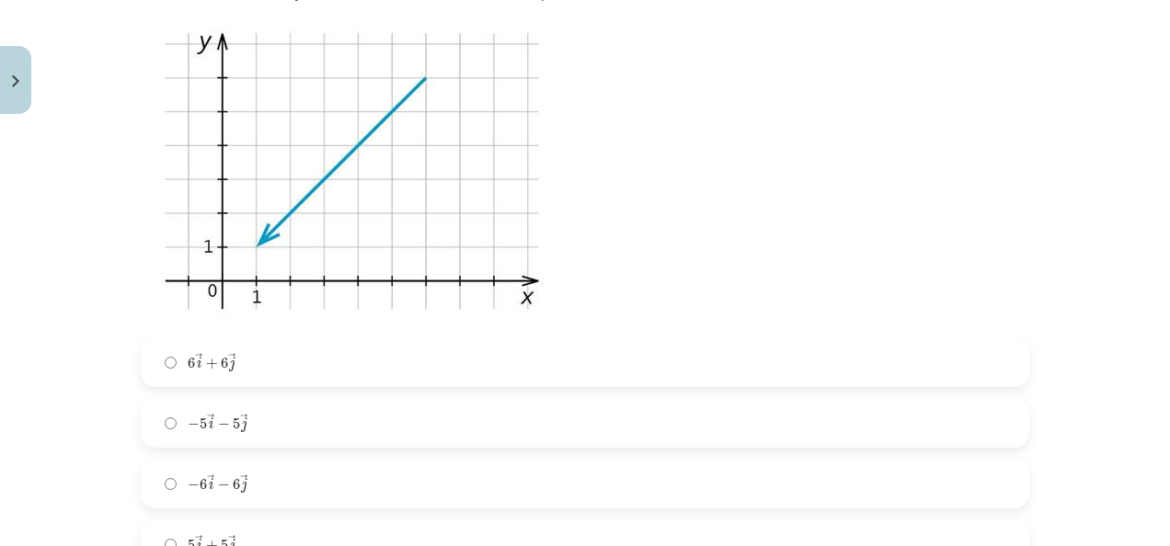
scroll to position [2238, 0]
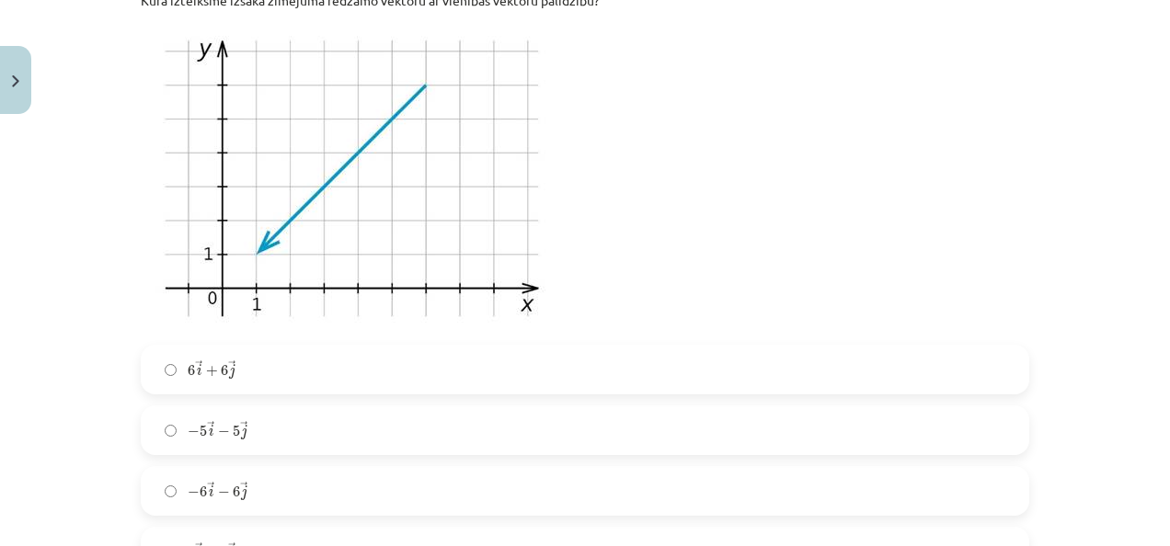
click at [795, 431] on label "− 5 → i − 5 → j − 5 i → − 5 j →" at bounding box center [585, 431] width 885 height 46
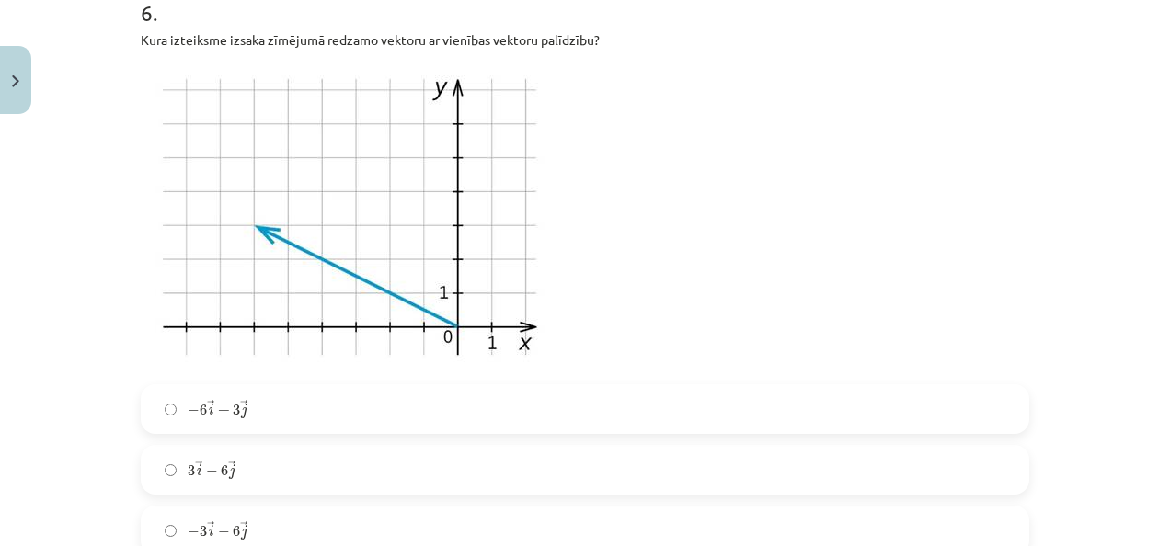
scroll to position [2968, 0]
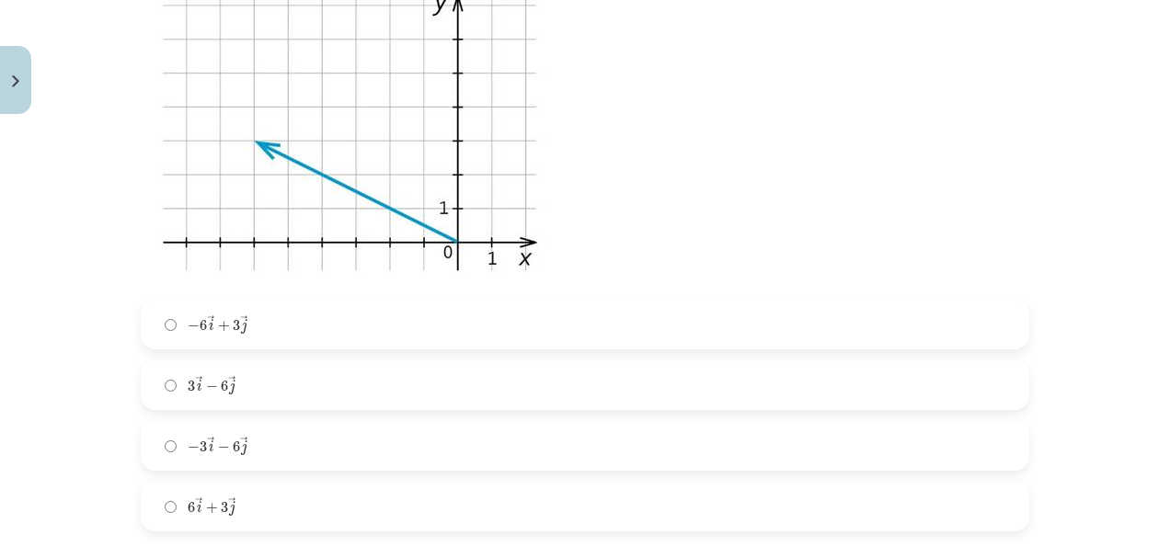
click at [593, 145] on p at bounding box center [585, 132] width 889 height 313
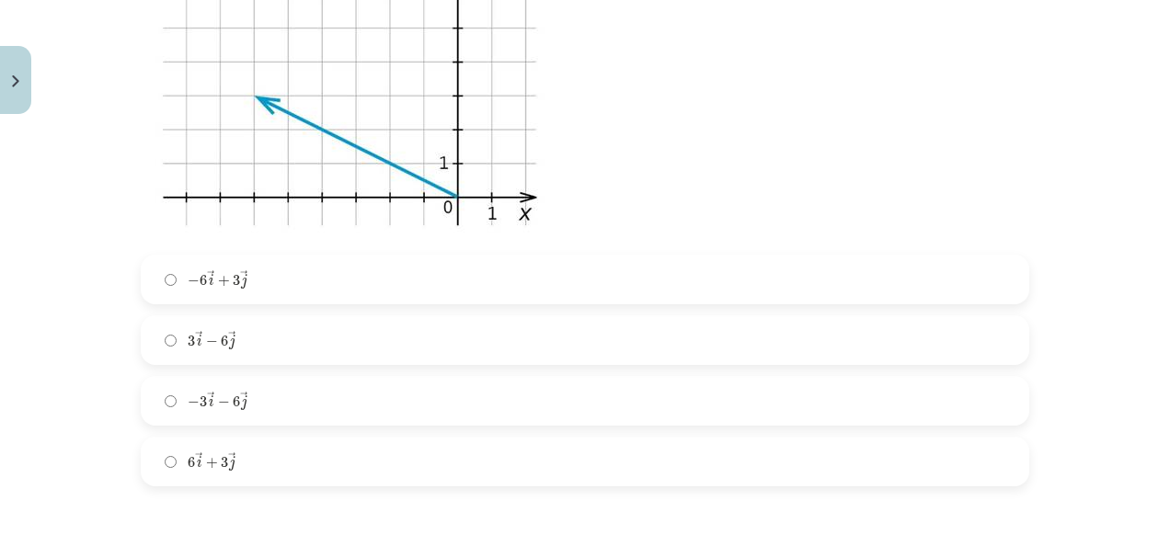
scroll to position [3036, 0]
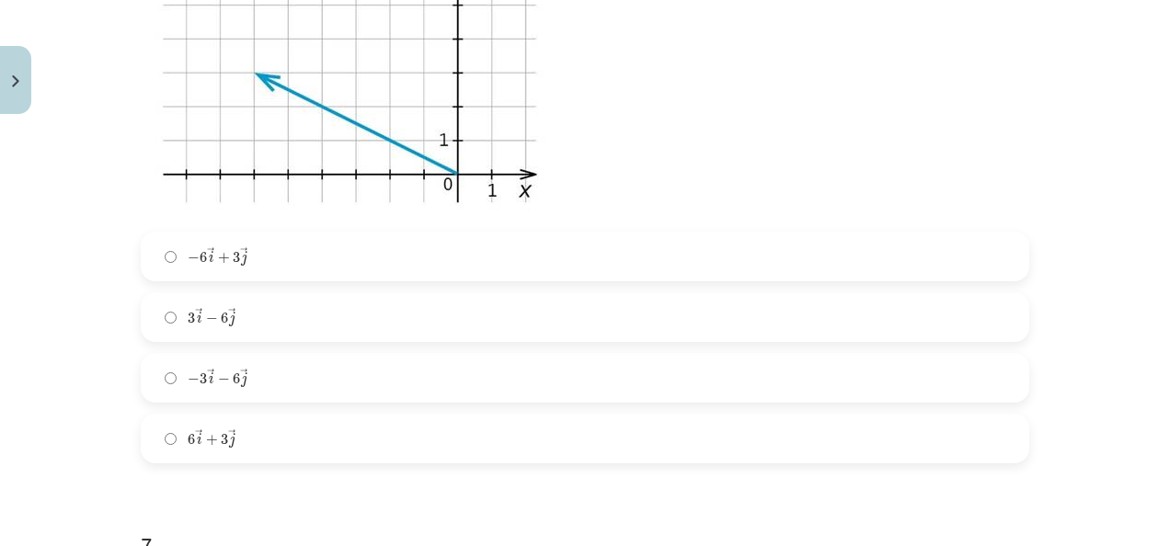
click at [255, 266] on label "− 6 → i + 3 → j − 6 i → + 3 j →" at bounding box center [585, 257] width 885 height 46
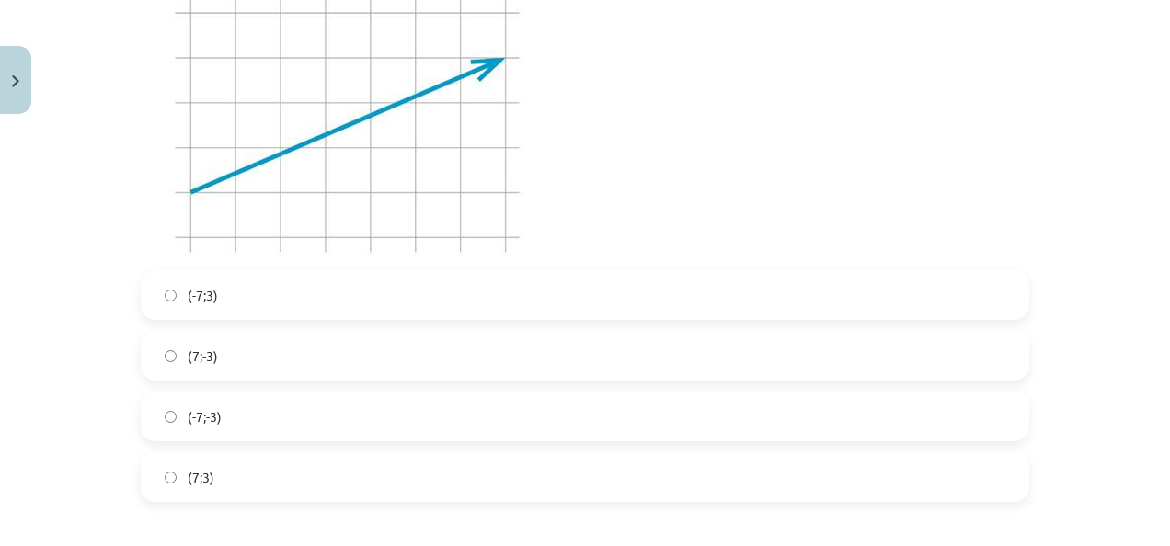
scroll to position [3713, 0]
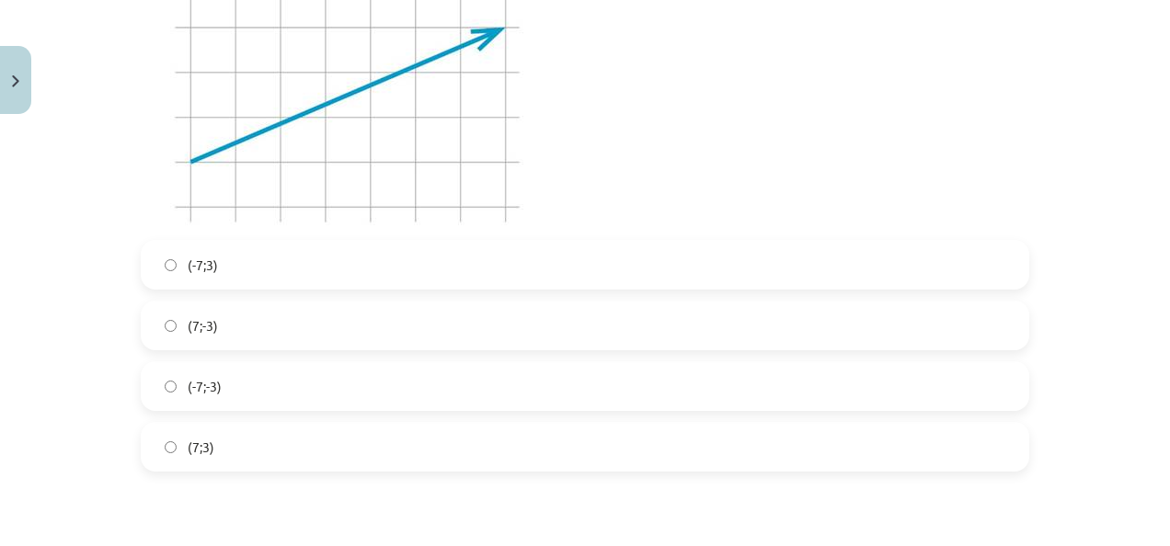
click at [661, 447] on label "(7;3)" at bounding box center [585, 447] width 885 height 46
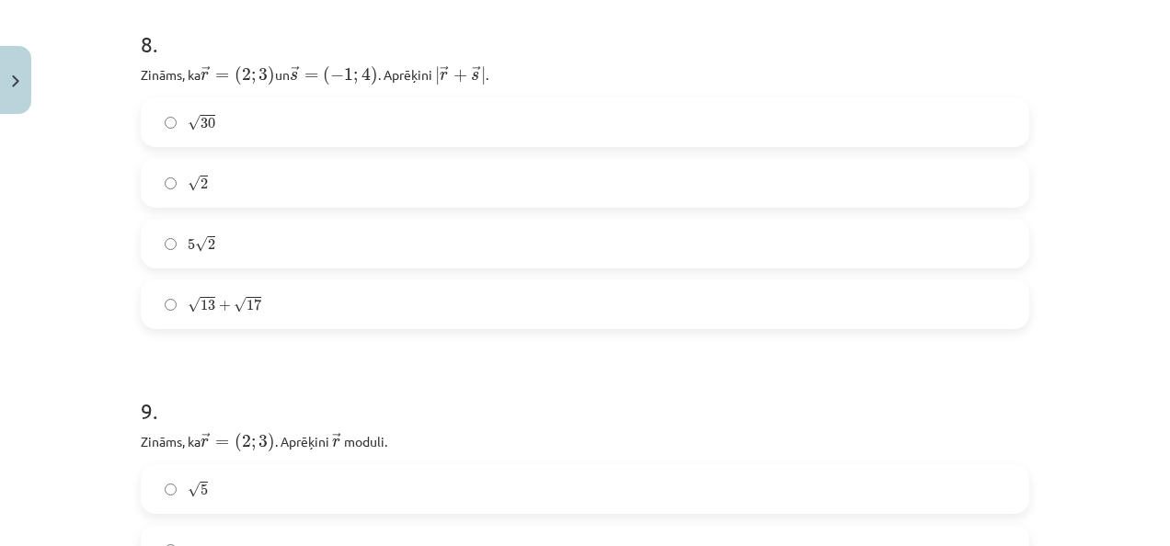
scroll to position [4208, 0]
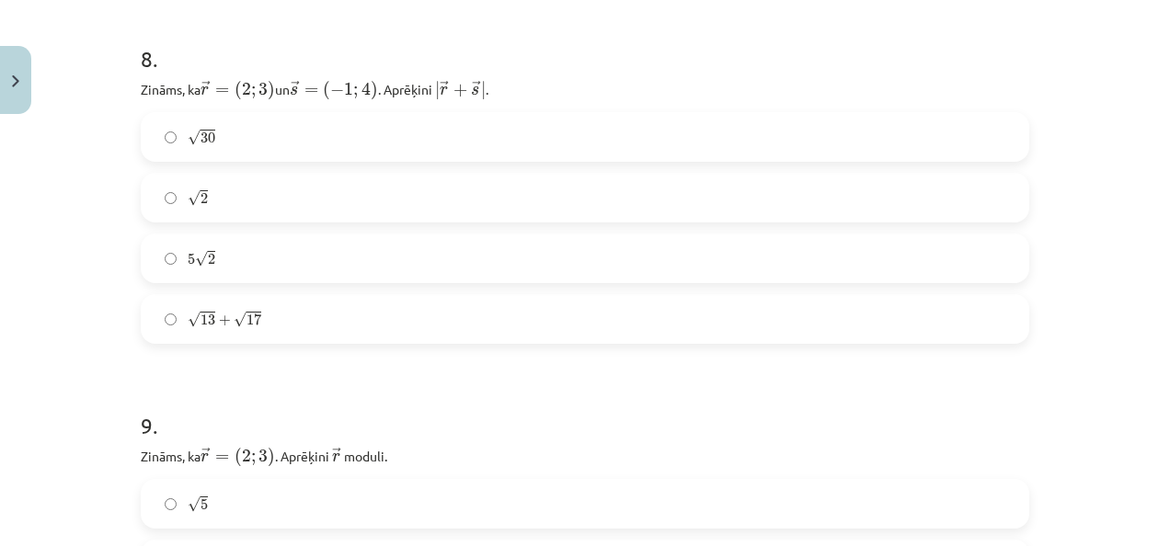
click at [523, 131] on label "√ 30 30" at bounding box center [585, 137] width 885 height 46
click at [721, 261] on label "5 √ 2 5 2" at bounding box center [585, 259] width 885 height 46
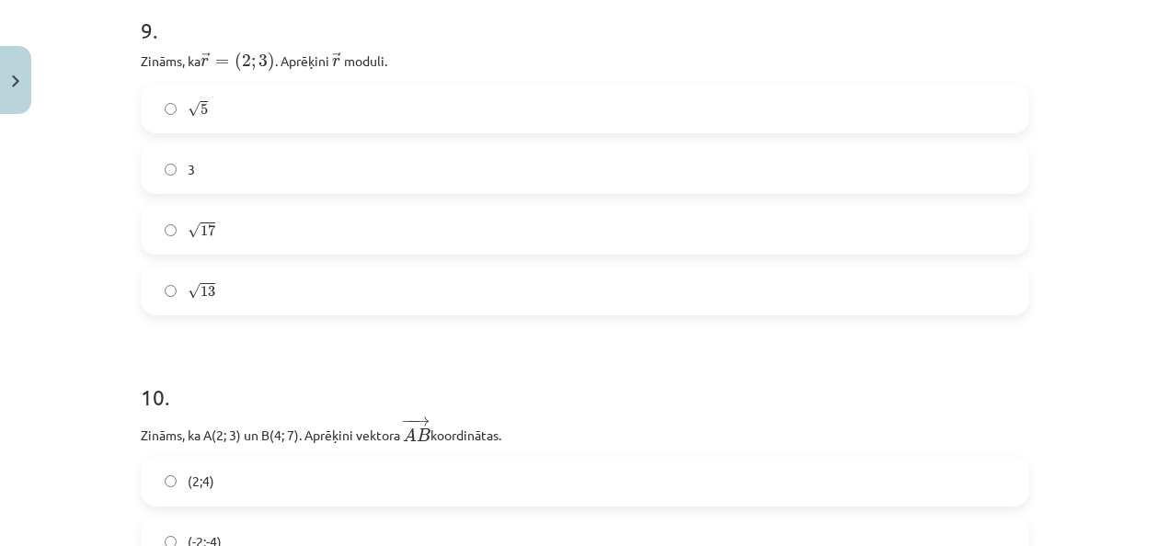
scroll to position [4626, 0]
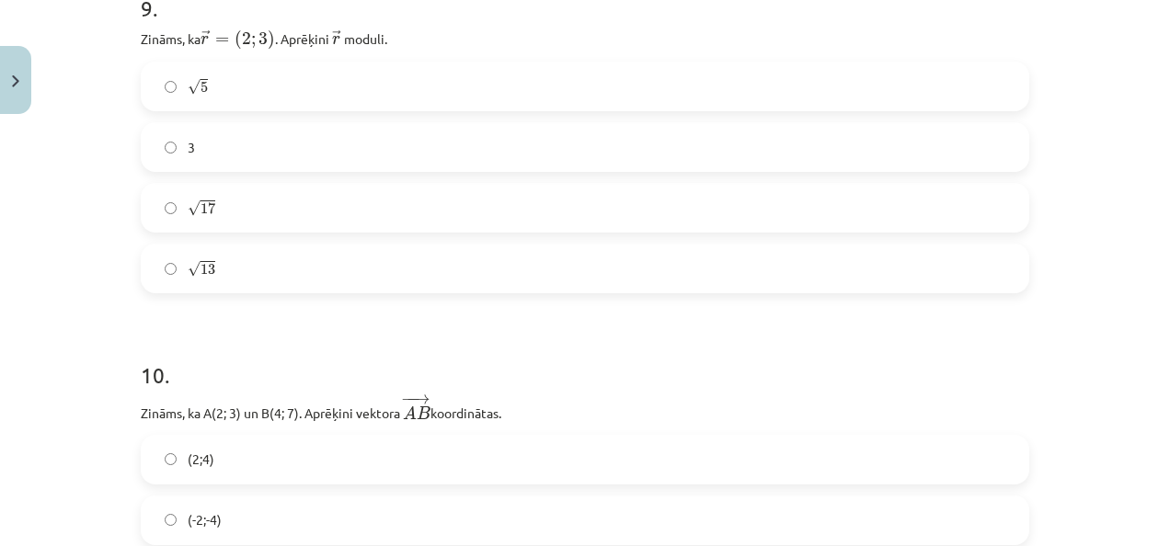
click at [977, 282] on label "√ 13 13" at bounding box center [585, 269] width 885 height 46
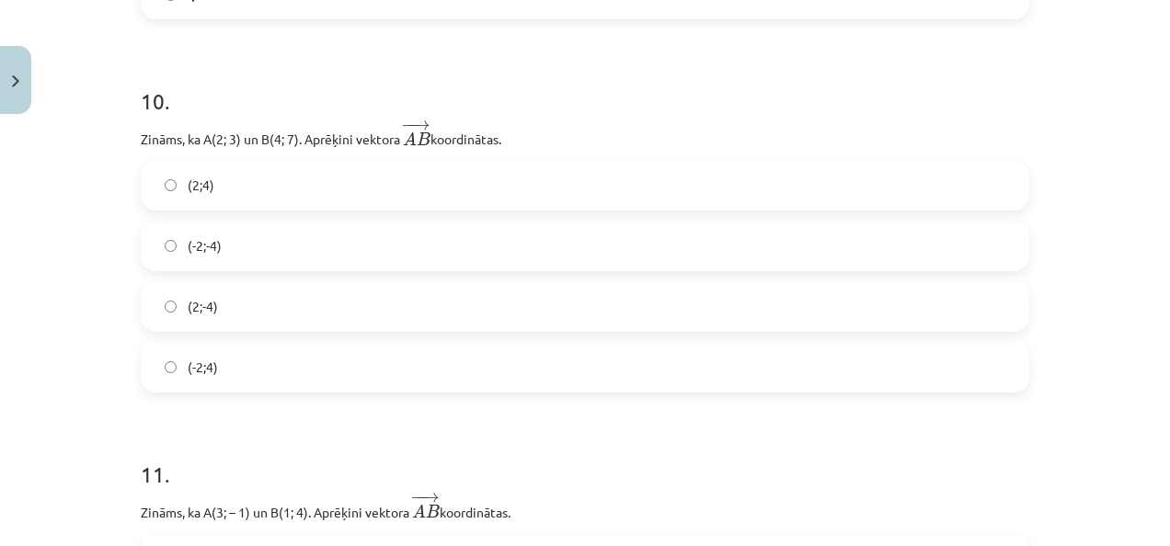
scroll to position [4916, 0]
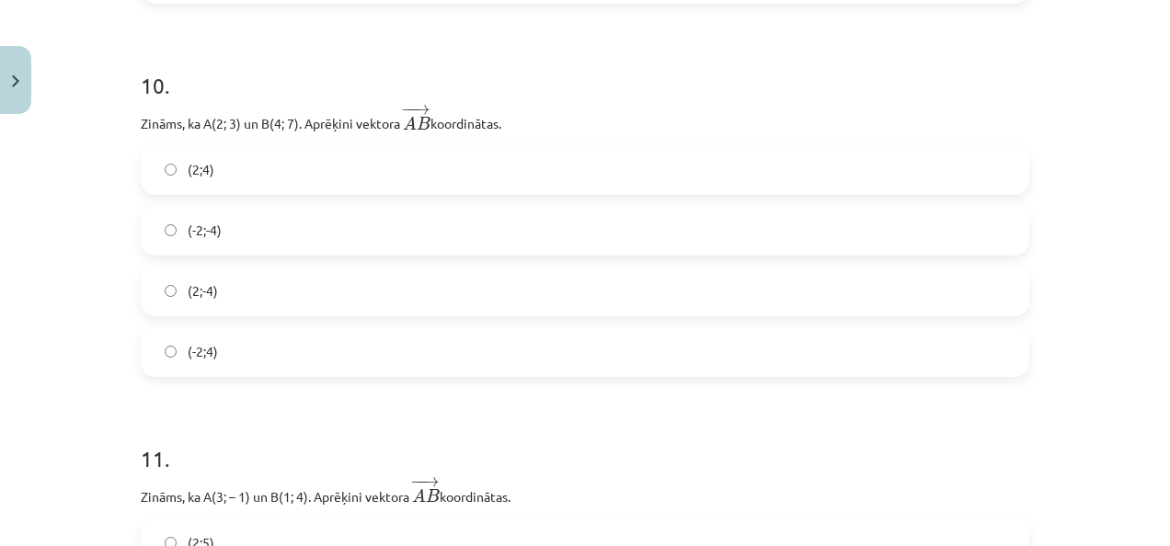
click at [980, 165] on label "(2;4)" at bounding box center [585, 170] width 885 height 46
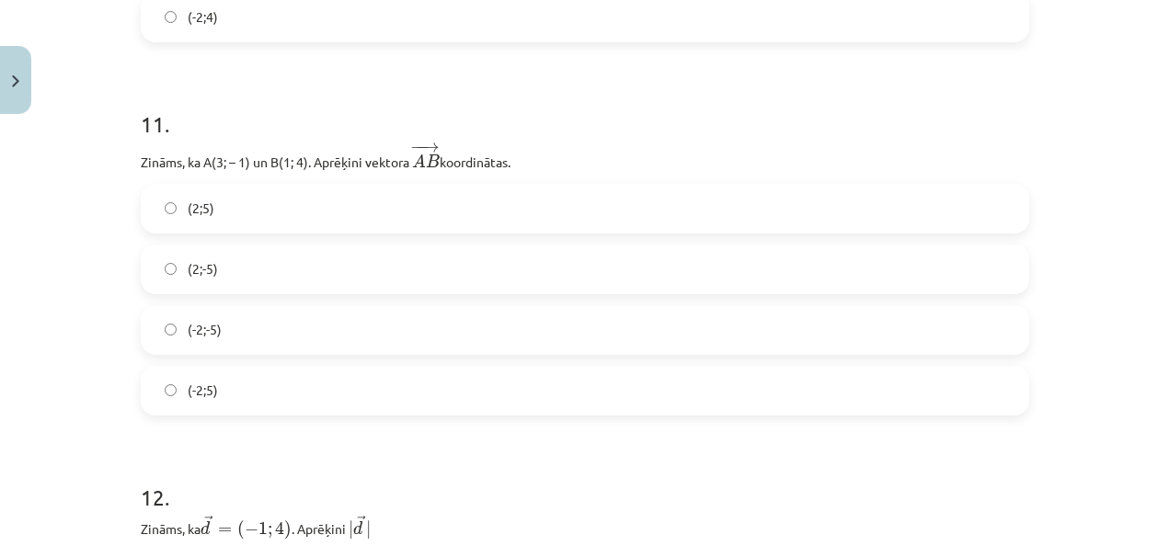
scroll to position [5288, 0]
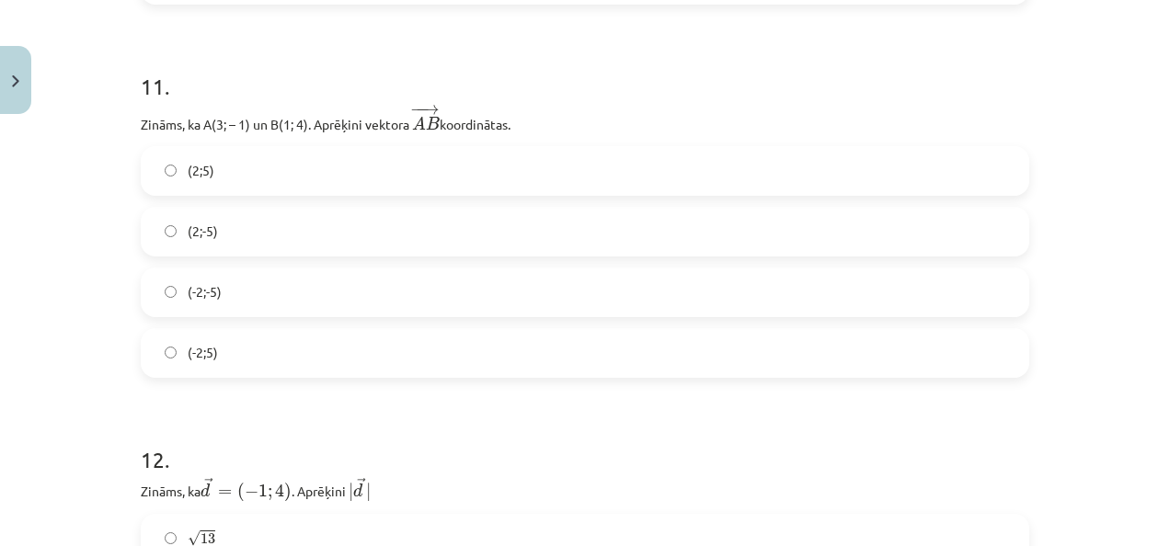
click at [482, 338] on label "(-2;5)" at bounding box center [585, 353] width 885 height 46
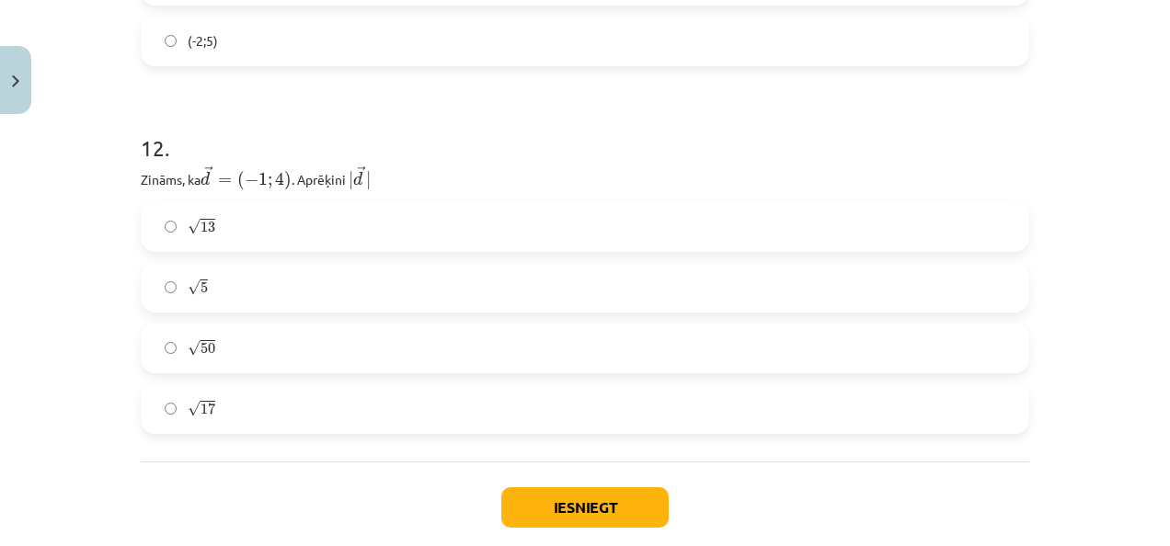
scroll to position [5609, 0]
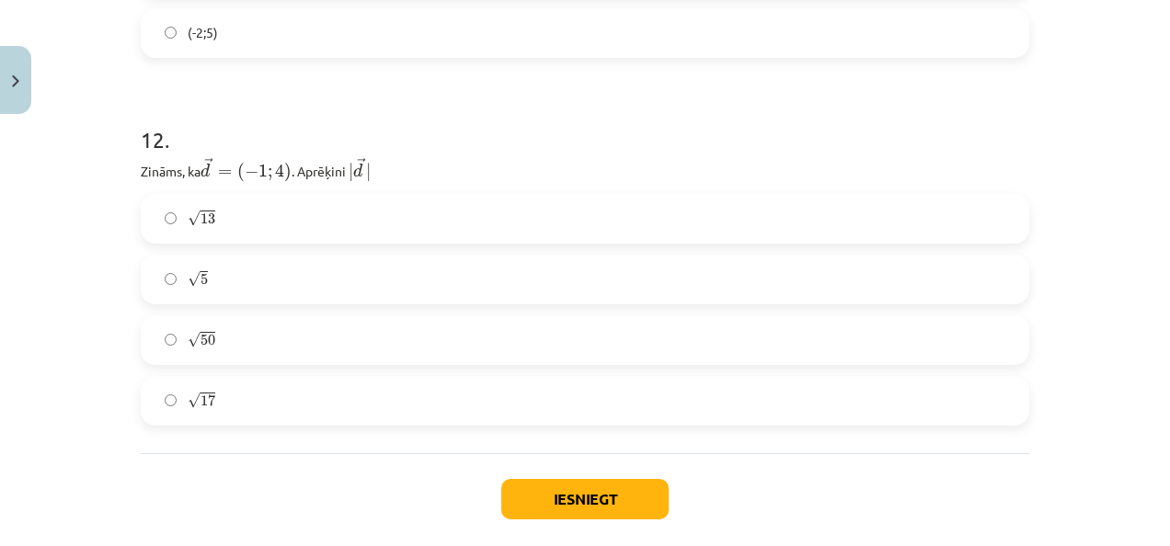
click at [899, 408] on label "√ 17 17" at bounding box center [585, 401] width 885 height 46
click at [626, 498] on button "Iesniegt" at bounding box center [584, 499] width 167 height 40
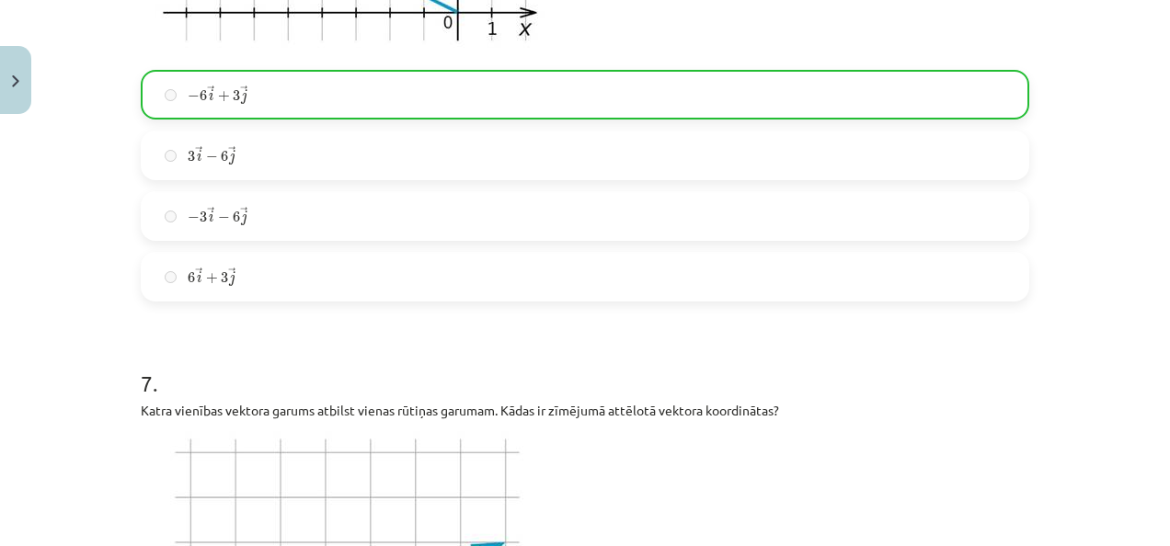
scroll to position [5757, 0]
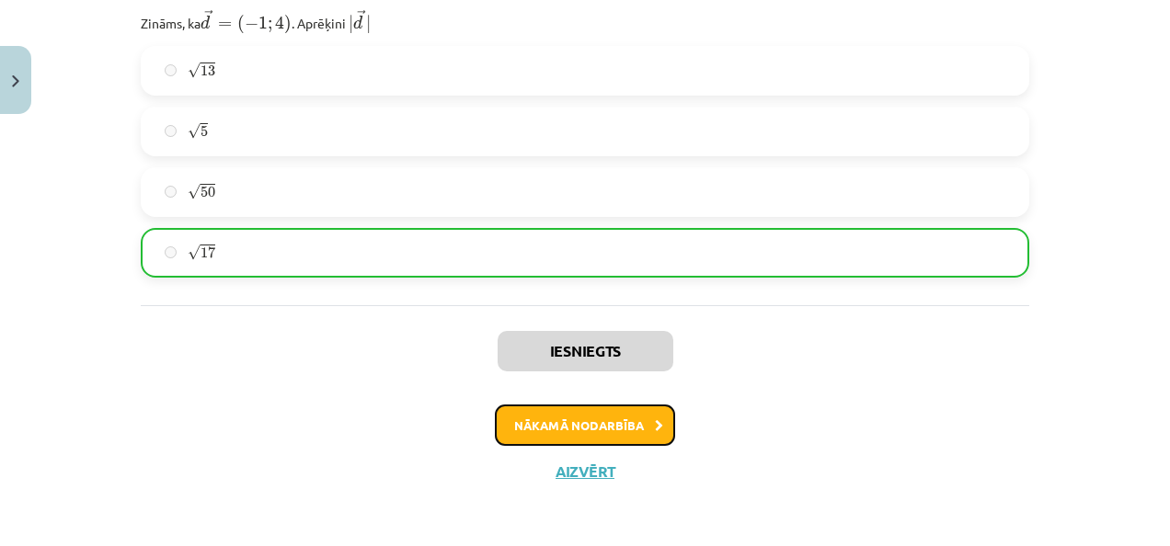
click at [585, 431] on button "Nākamā nodarbība" at bounding box center [585, 426] width 180 height 42
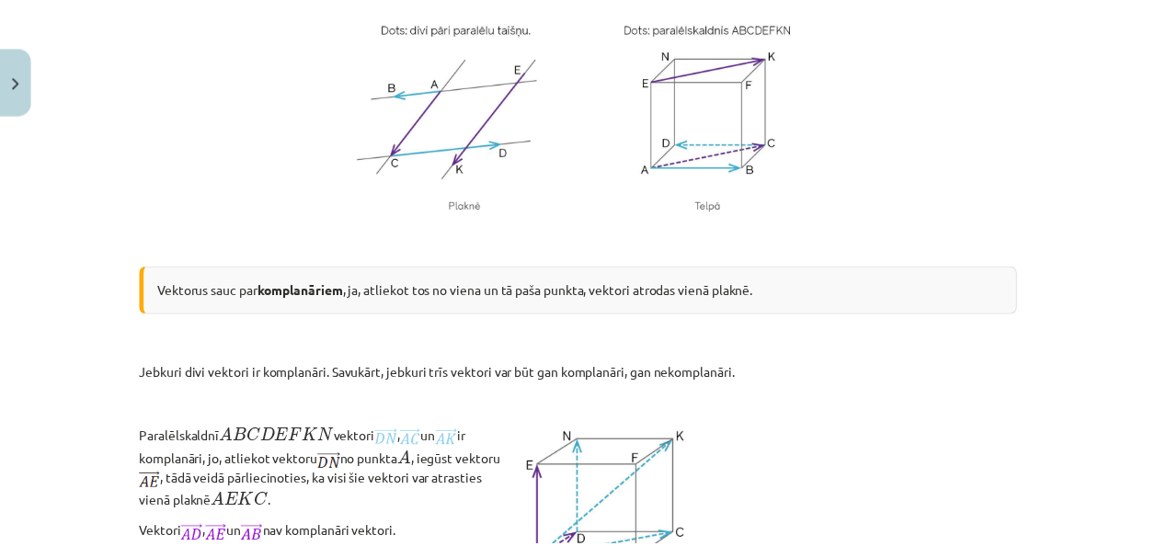
scroll to position [0, 0]
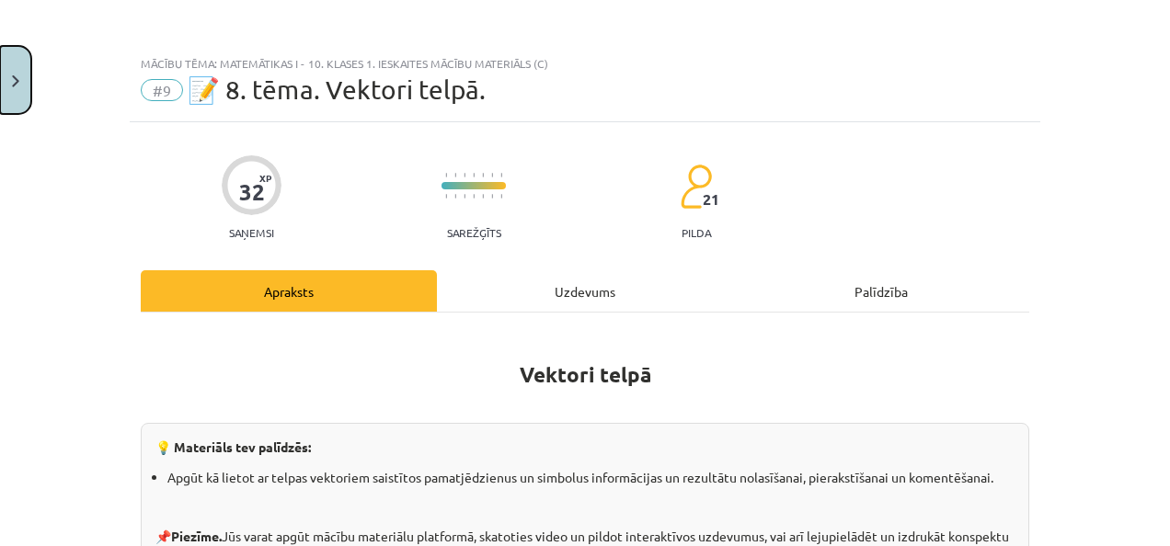
click at [24, 86] on button "Close" at bounding box center [15, 80] width 31 height 68
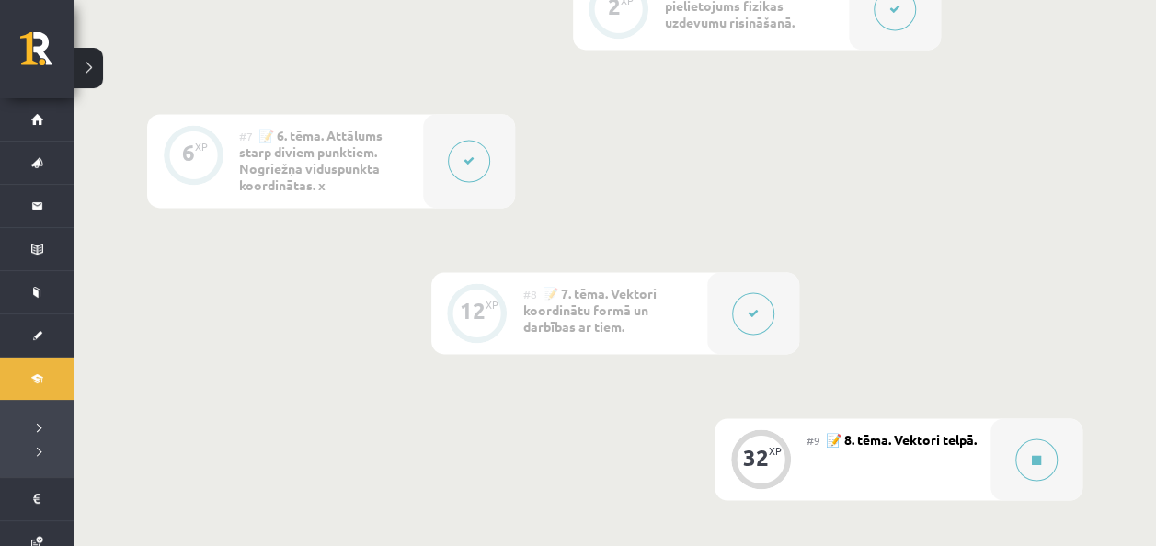
drag, startPoint x: 1153, startPoint y: 353, endPoint x: 1163, endPoint y: 425, distance: 72.5
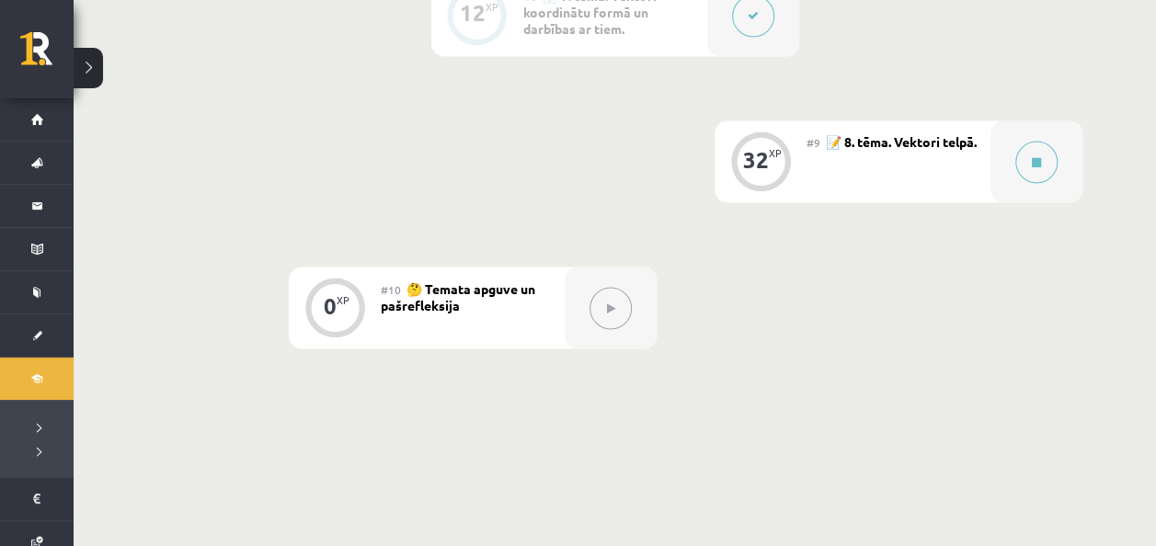
scroll to position [1575, 0]
